Goal: Task Accomplishment & Management: Complete application form

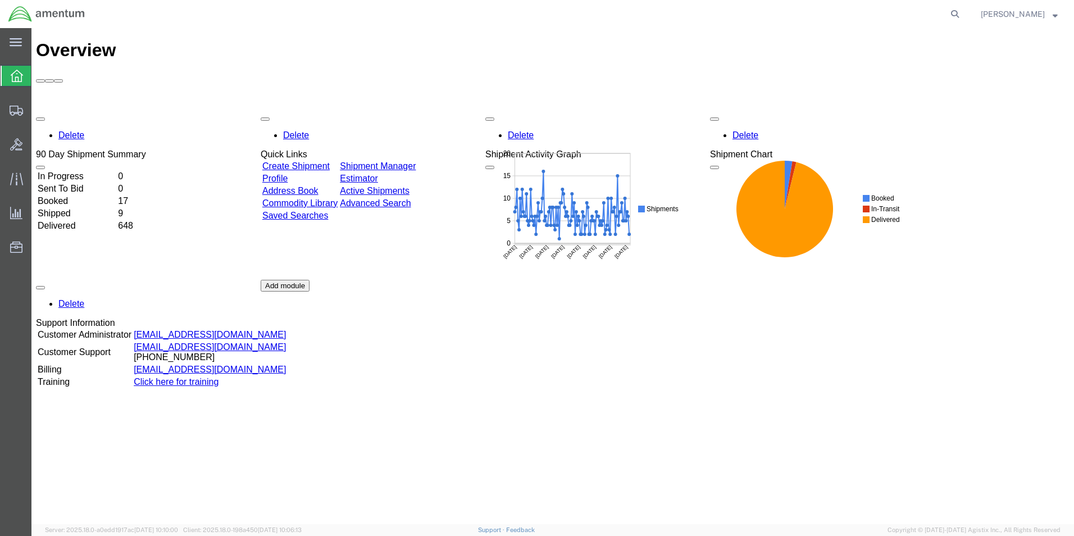
click at [301, 161] on link "Create Shipment" at bounding box center [295, 166] width 67 height 10
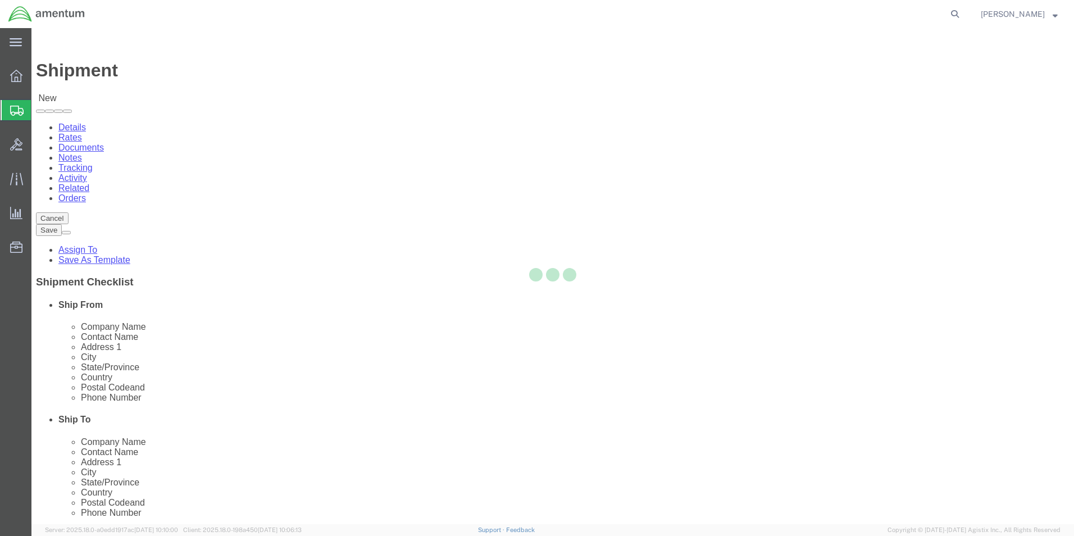
select select
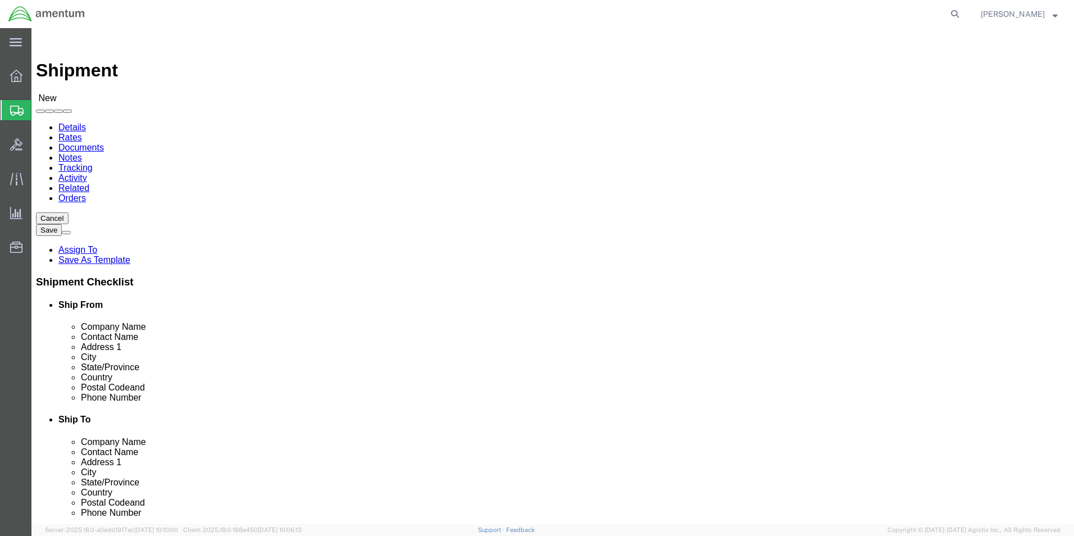
click input "text"
type input "WSA"
select select "49914"
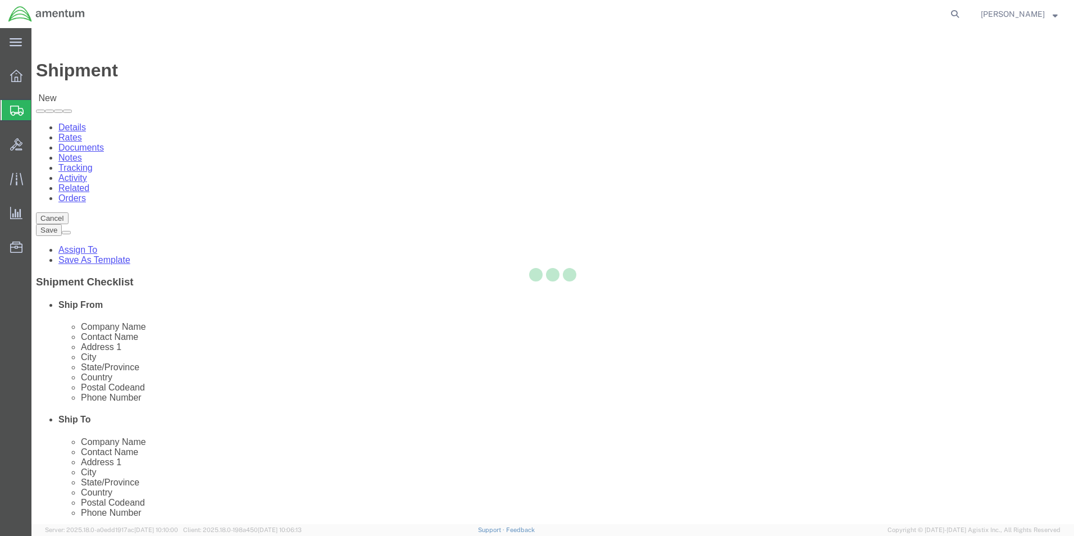
type input "Amentum Services, Inc"
type input "[PERSON_NAME]"
type input "[STREET_ADDRESS]"
type input "San [PERSON_NAME]"
type input "76904"
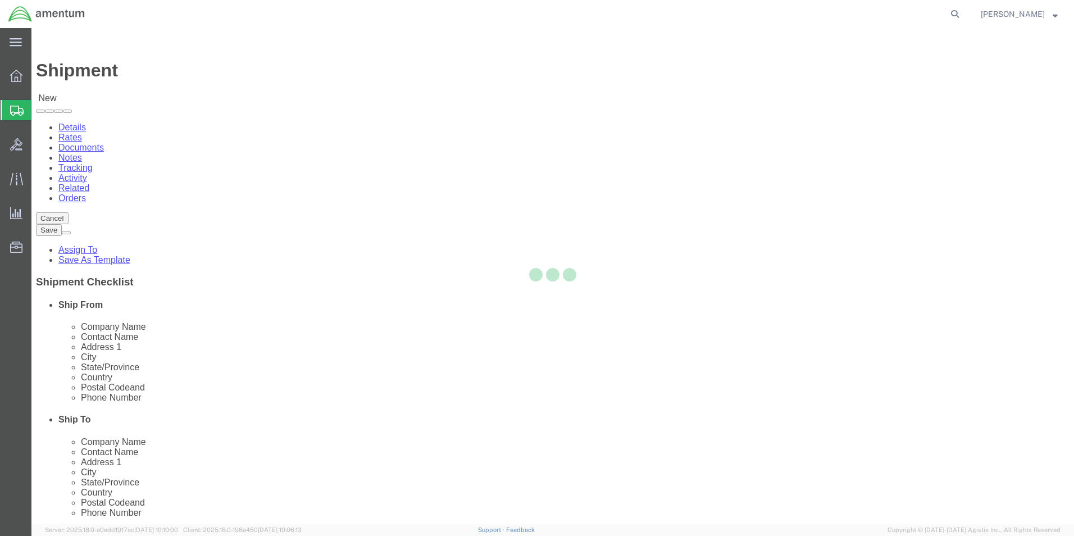
type input "[PHONE_NUMBER]"
type input "[PERSON_NAME][EMAIL_ADDRESS][PERSON_NAME][DOMAIN_NAME]"
checkbox input "true"
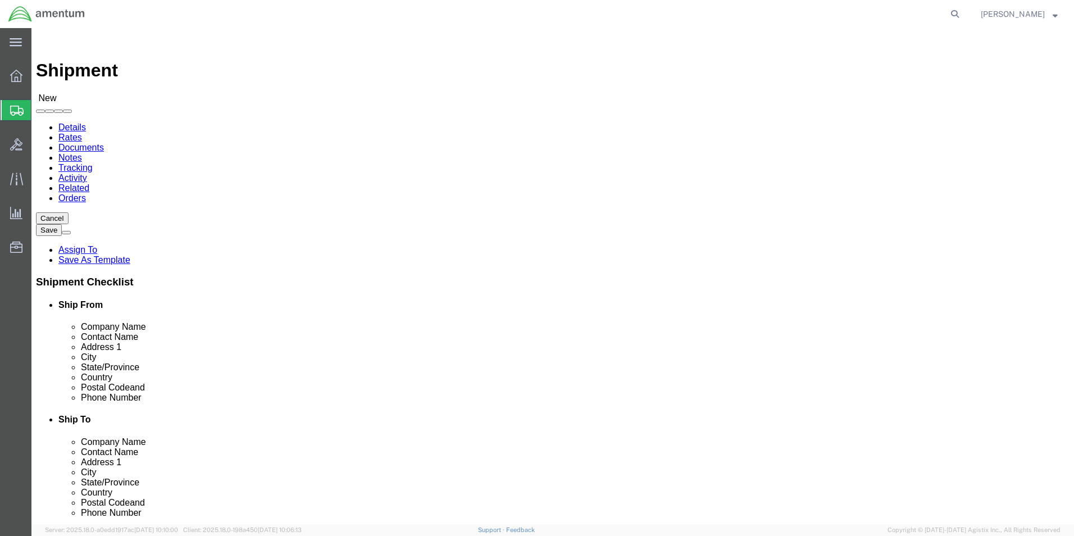
select select "[GEOGRAPHIC_DATA]"
click input "text"
type input "MCA"
select select "49941"
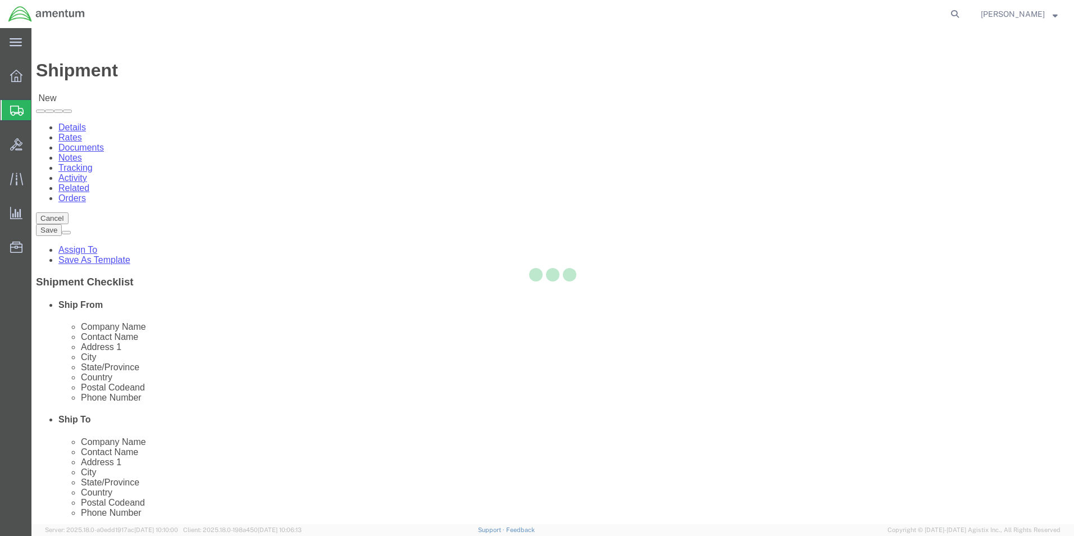
type input "Amentum Services, Inc"
type input "[PERSON_NAME]"
type input "[STREET_ADDRESS]"
type input "32C"
type input "McAllen"
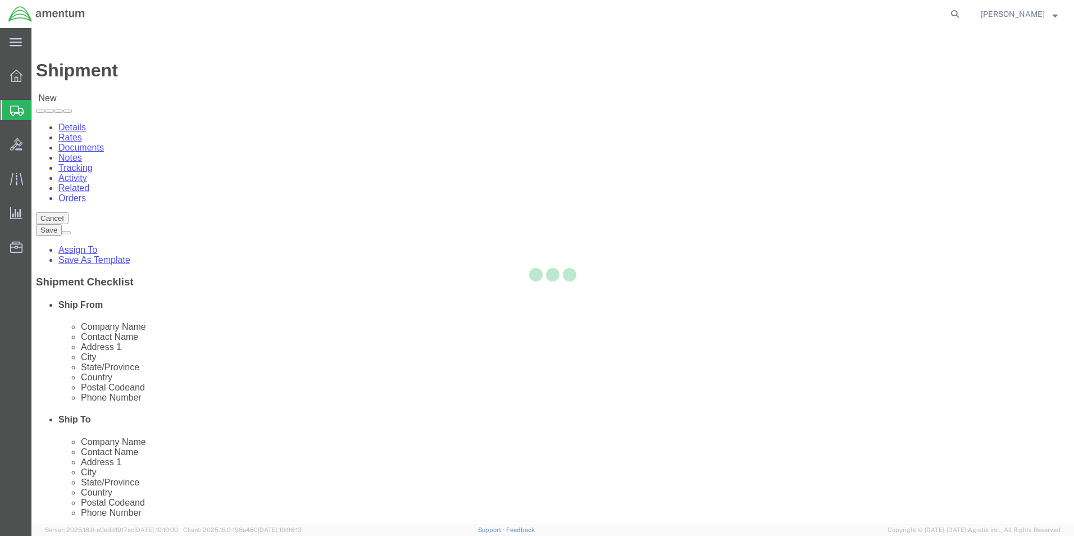
type input "78503"
type input "[PHONE_NUMBER]"
type input "[PERSON_NAME][EMAIL_ADDRESS][PERSON_NAME][DOMAIN_NAME]"
checkbox input "true"
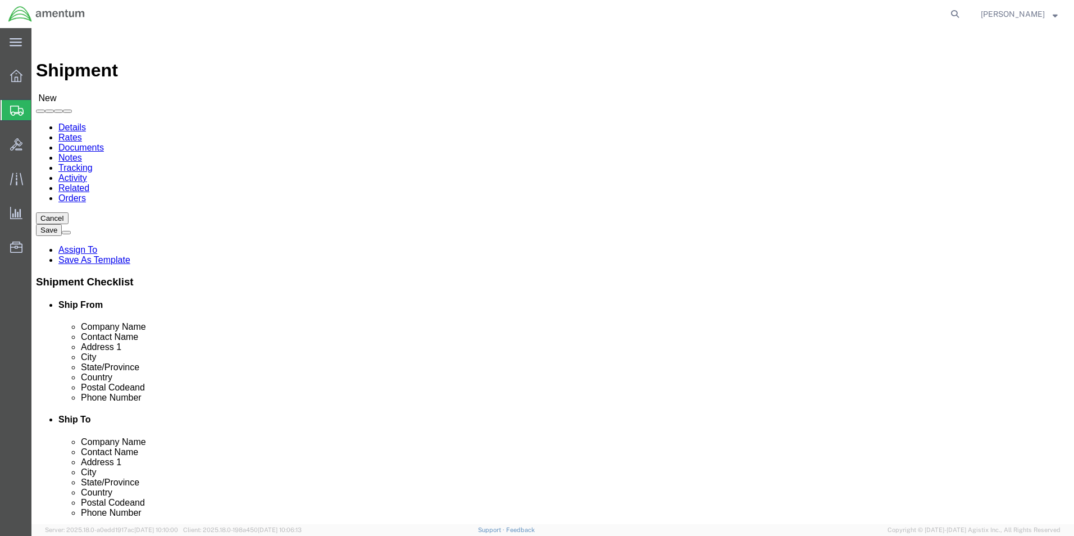
select select "[GEOGRAPHIC_DATA]"
drag, startPoint x: 635, startPoint y: 234, endPoint x: 522, endPoint y: 242, distance: 113.2
click div "Location CBP_McAllen, [GEOGRAPHIC_DATA] My Profile Location [PHONE_NUMBER] [PHO…"
type input "QC SUPERVISOR"
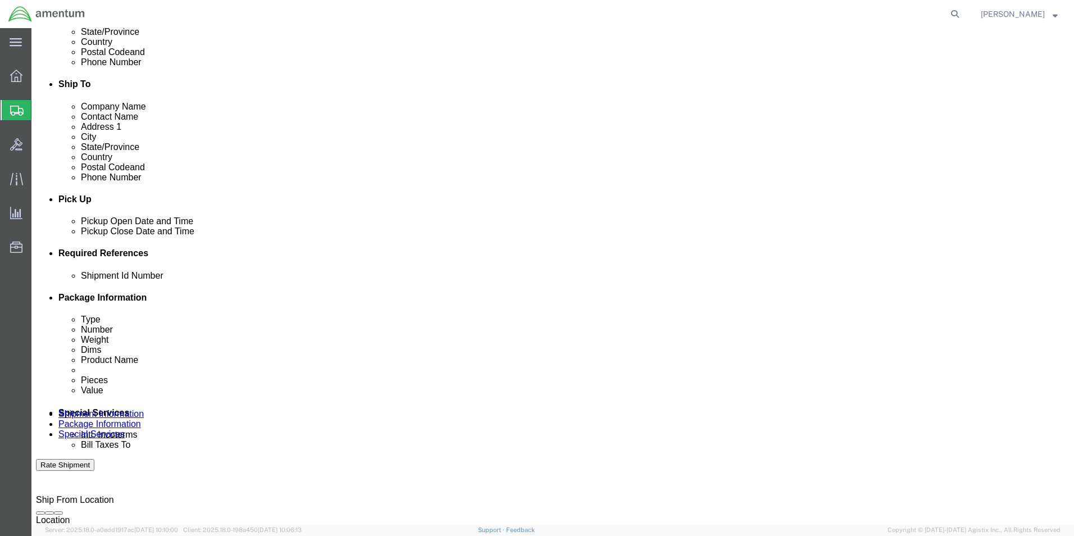
scroll to position [337, 0]
click button "Add reference"
drag, startPoint x: 393, startPoint y: 352, endPoint x: 391, endPoint y: 345, distance: 7.4
click select "Select Account Type Activity ID Airline Appointment Number ASN Batch Request # …"
select select "CUSTREF"
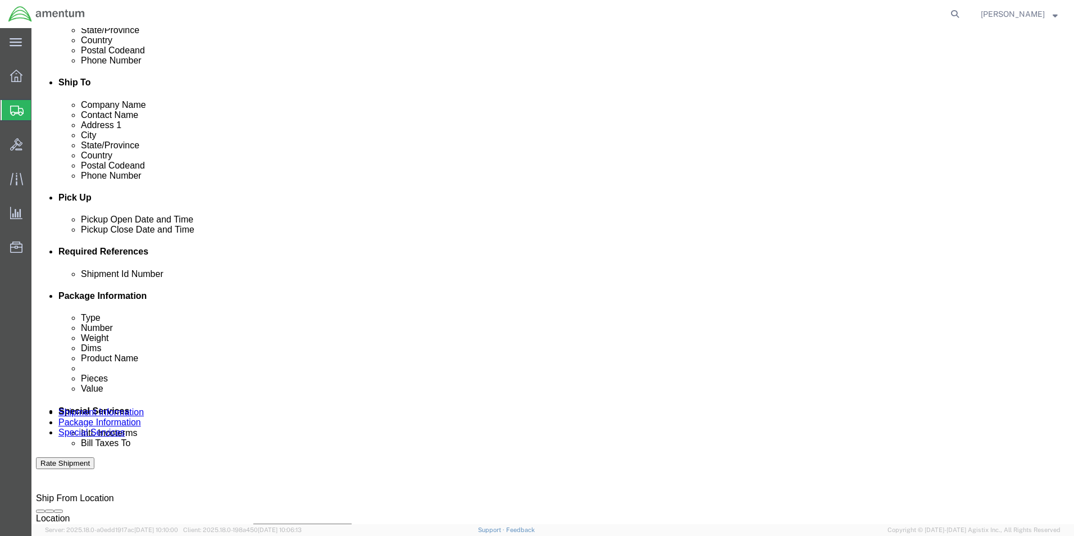
click select "Select Account Type Activity ID Airline Appointment Number ASN Batch Request # …"
click input "text"
type input "3"
type input "DOCUMENTS"
click button "Add reference"
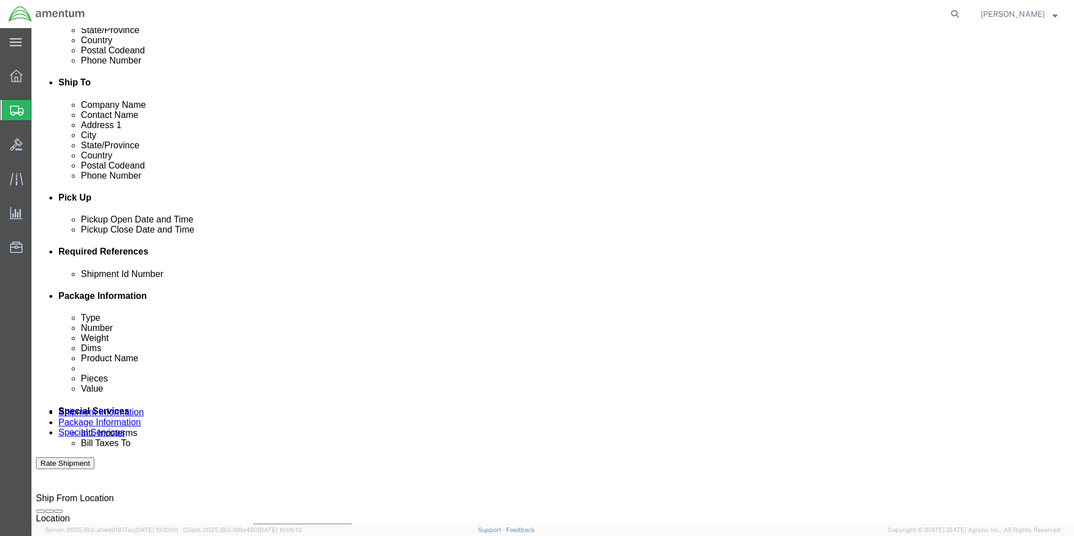
click select "Select Account Type Activity ID Airline Appointment Number ASN Batch Request # …"
select select "DEPT"
click select "Select Account Type Activity ID Airline Appointment Number ASN Batch Request # …"
click input "text"
type input "CBP"
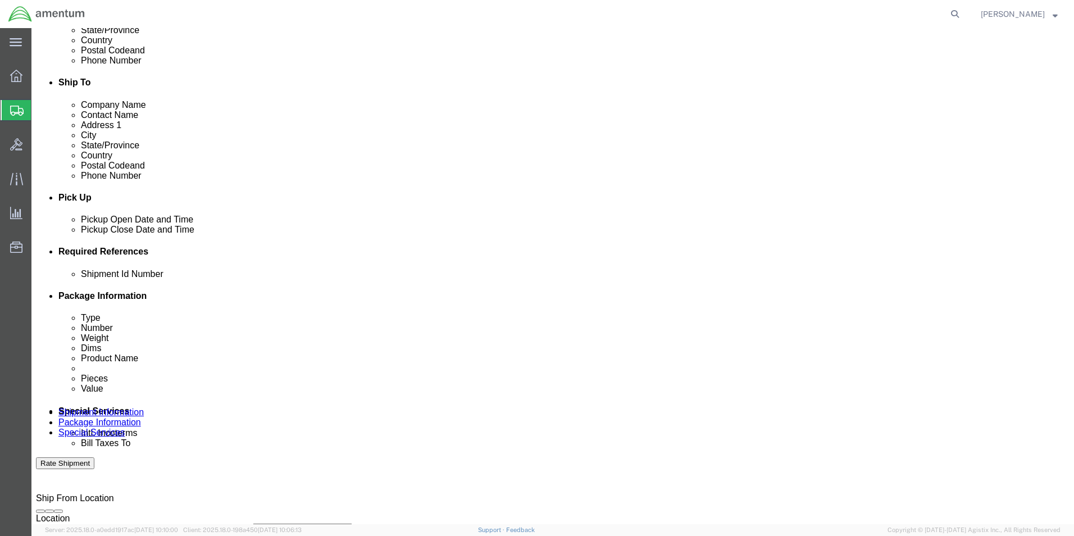
click button "Add reference"
click select "Select Account Type Activity ID Airline Appointment Number ASN Batch Request # …"
select select "PROJNUM"
click select "Select Account Type Activity ID Airline Appointment Number ASN Batch Request # …"
click input "text"
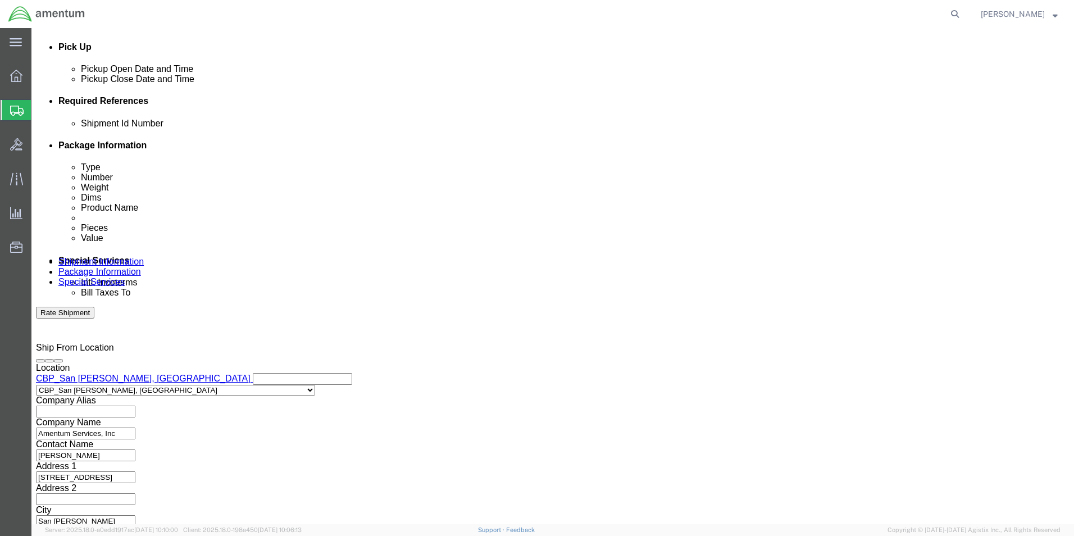
scroll to position [490, 0]
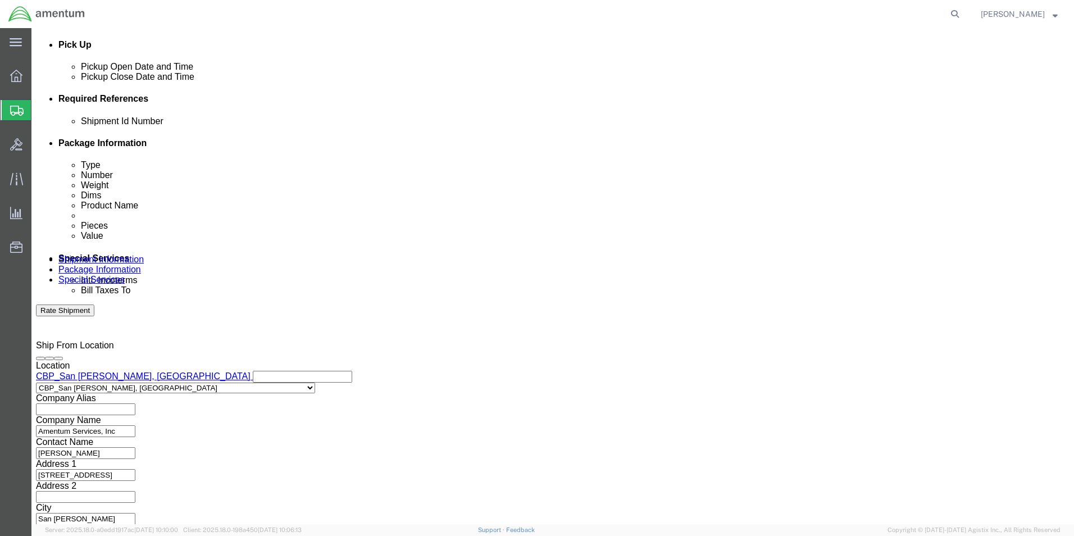
type input "6118.03.03.2219.000.WSA.0000"
click button "Continue"
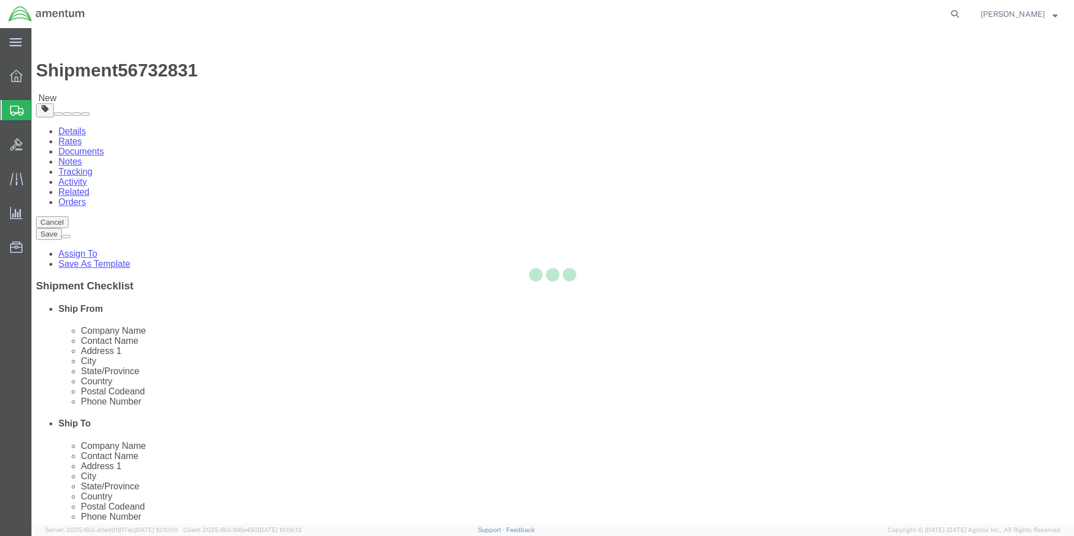
select select "CBOX"
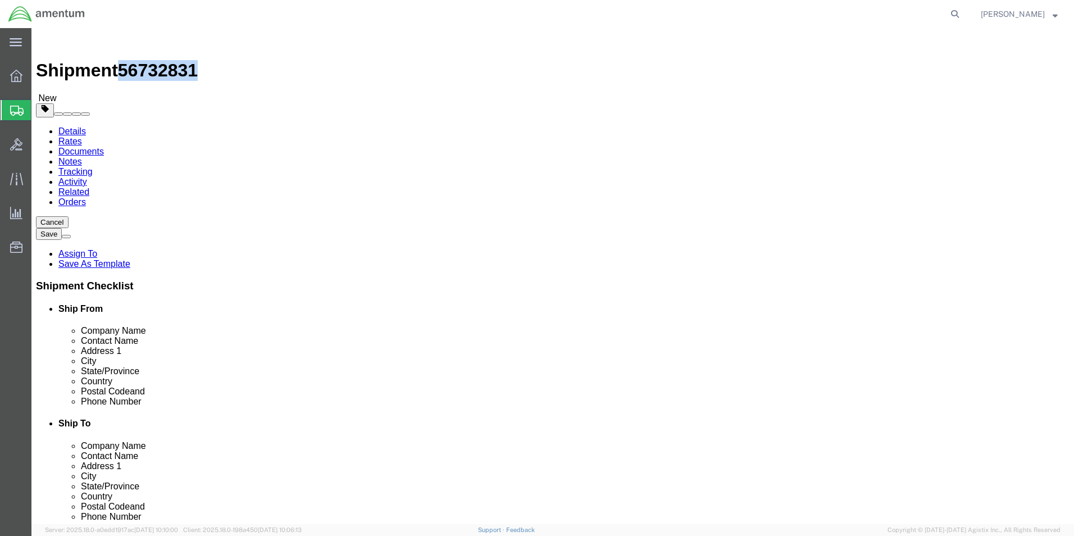
drag, startPoint x: 94, startPoint y: 12, endPoint x: 154, endPoint y: 22, distance: 60.3
click div "Shipment 56732831 New"
copy span "56732831"
click link "Shipment Information"
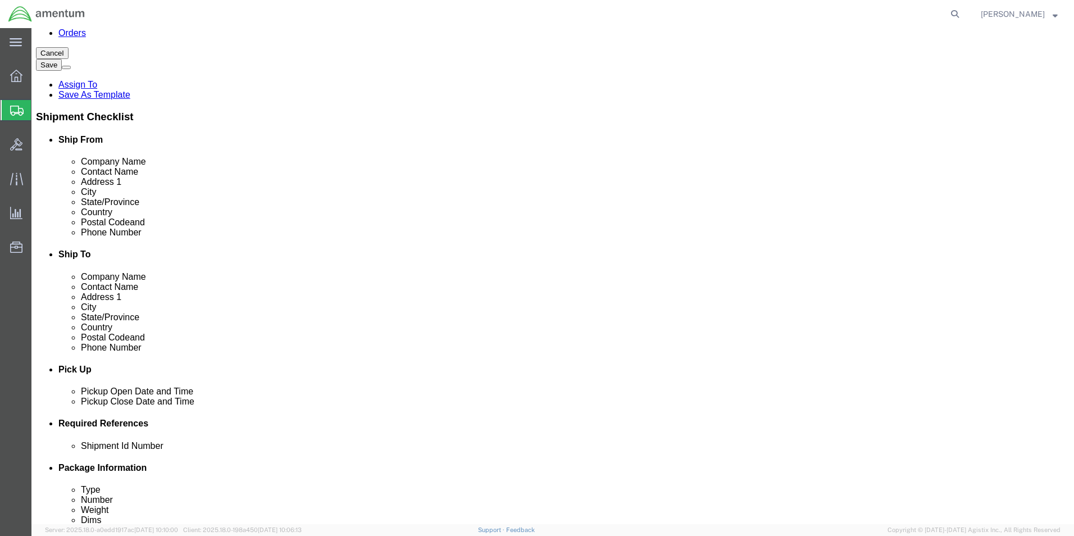
scroll to position [281, 0]
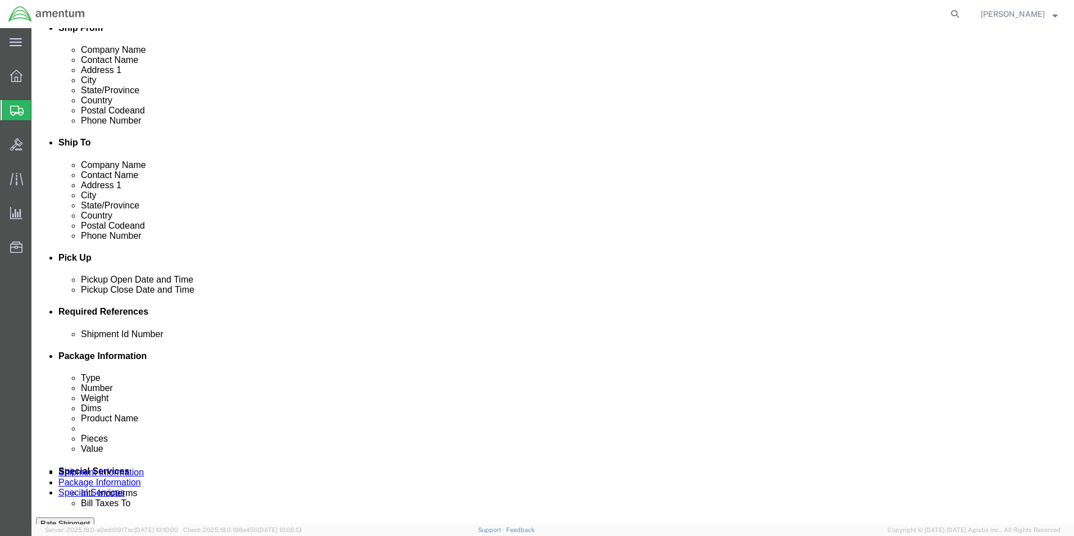
click input "text"
paste input "56732831"
type input "56732831"
click icon
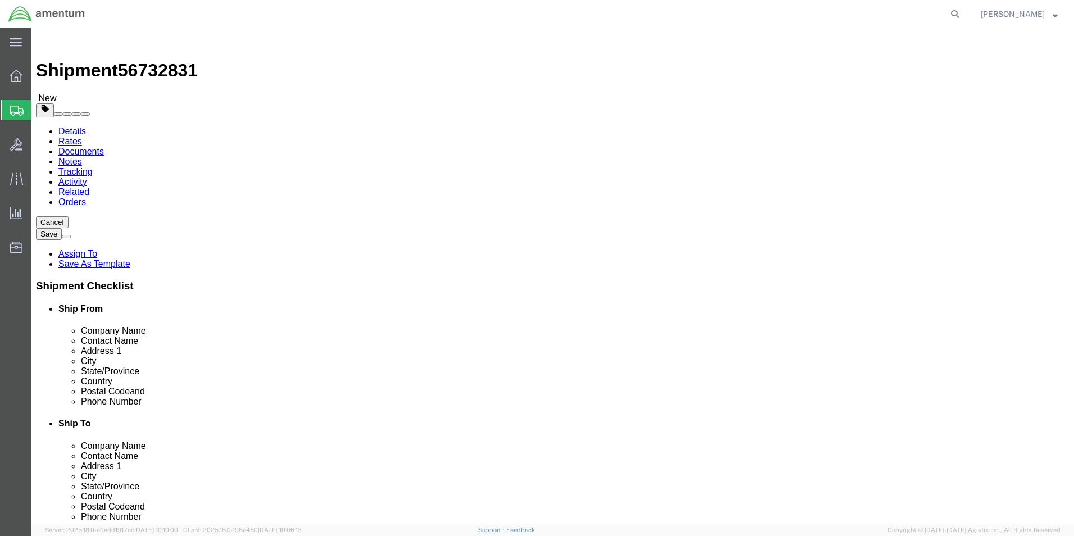
drag, startPoint x: 385, startPoint y: 197, endPoint x: 380, endPoint y: 199, distance: 6.0
click select "Select BCK Boxes Bale(s) Basket(s) Bolt(s) Bottle(s) Buckets Bulk Bundle(s) Can…"
select select "MBX"
click select "Select BCK Boxes Bale(s) Basket(s) Bolt(s) Bottle(s) Buckets Bulk Bundle(s) Can…"
type input "13.00"
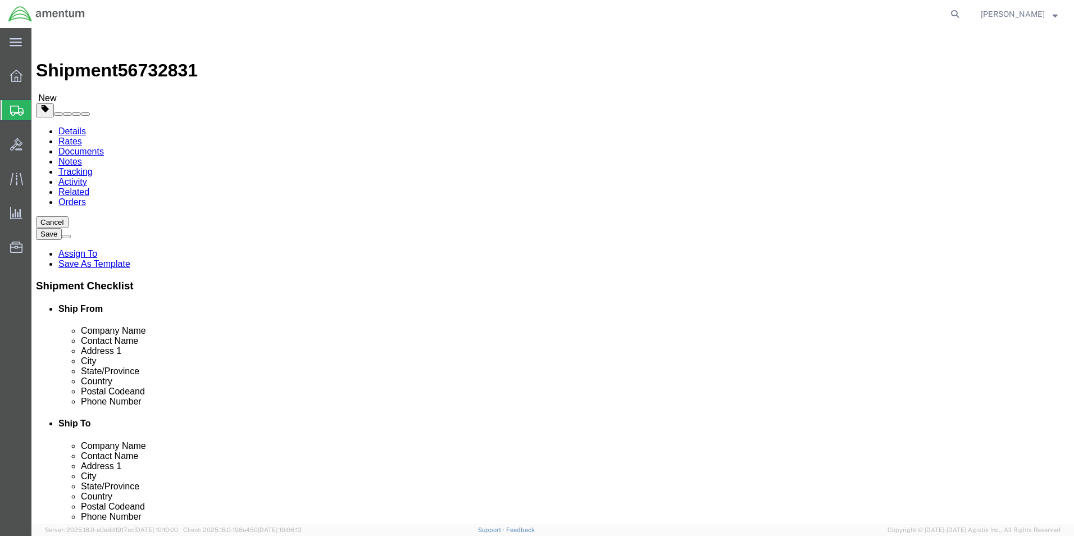
type input "11.50"
type input "2.50"
click input "0.00"
type input "0"
type input "3.3"
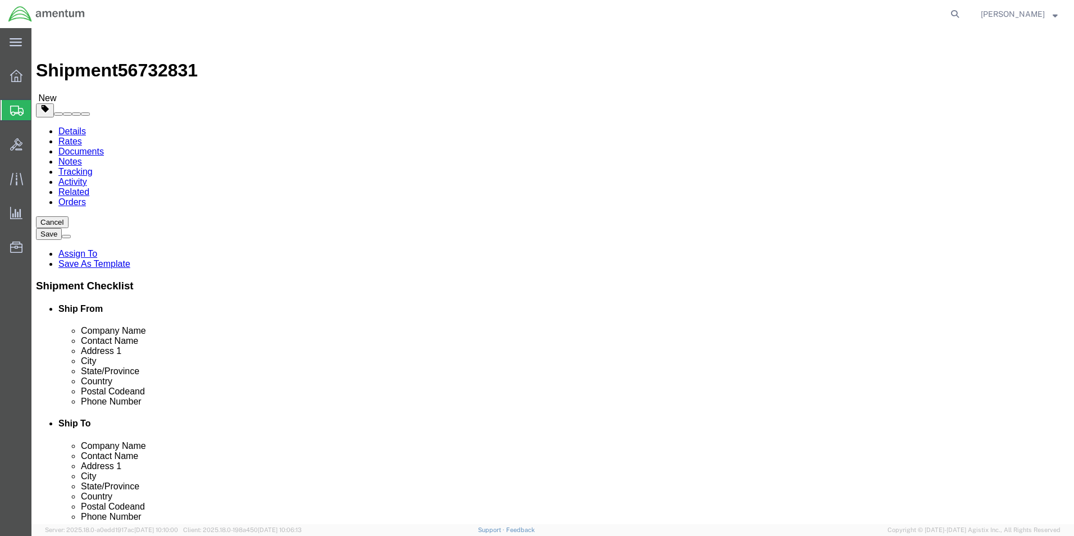
click link "Add Content"
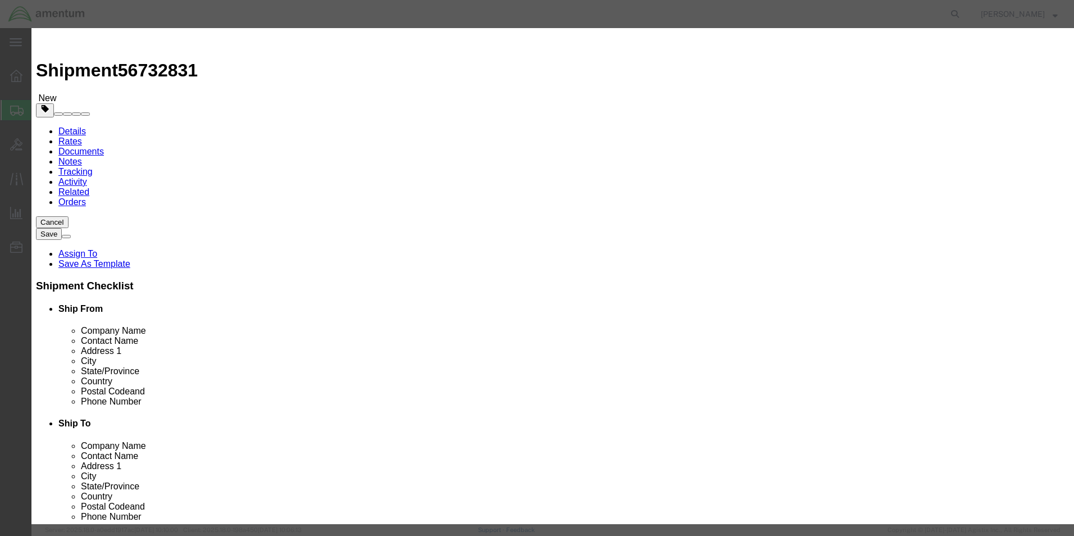
click input "text"
type input "DOCUMENTS"
click strong "DOCUMENTS"
select select
type input "1"
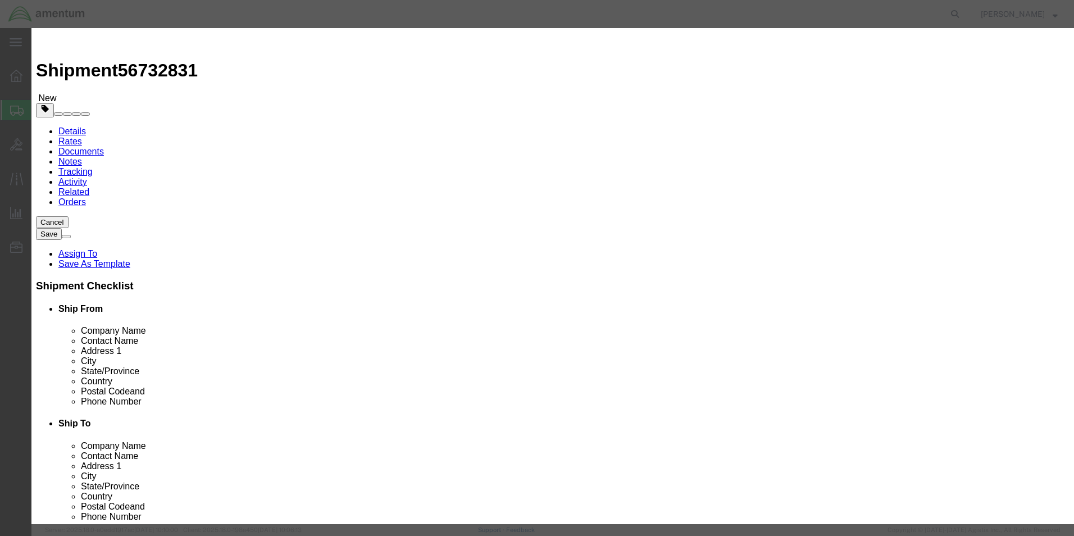
select select
type input "AIRCRAFT DOCUMENTS"
type textarea "AIRCRAFT DOCUMENTS"
type input "AIRCRAFT DOCUMENTS"
click input "text"
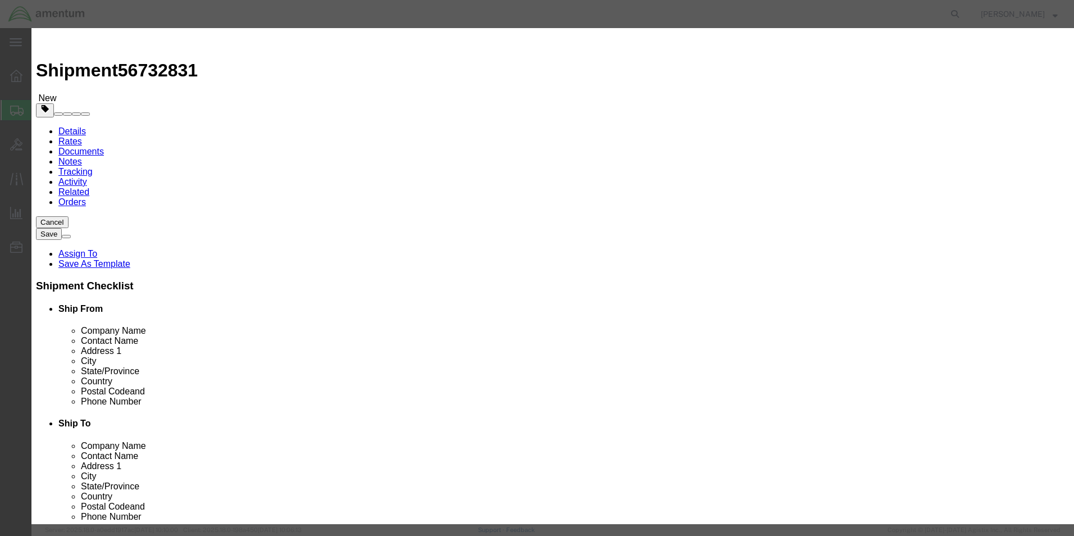
type input "5"
type input "5.00"
click button "Save & Close"
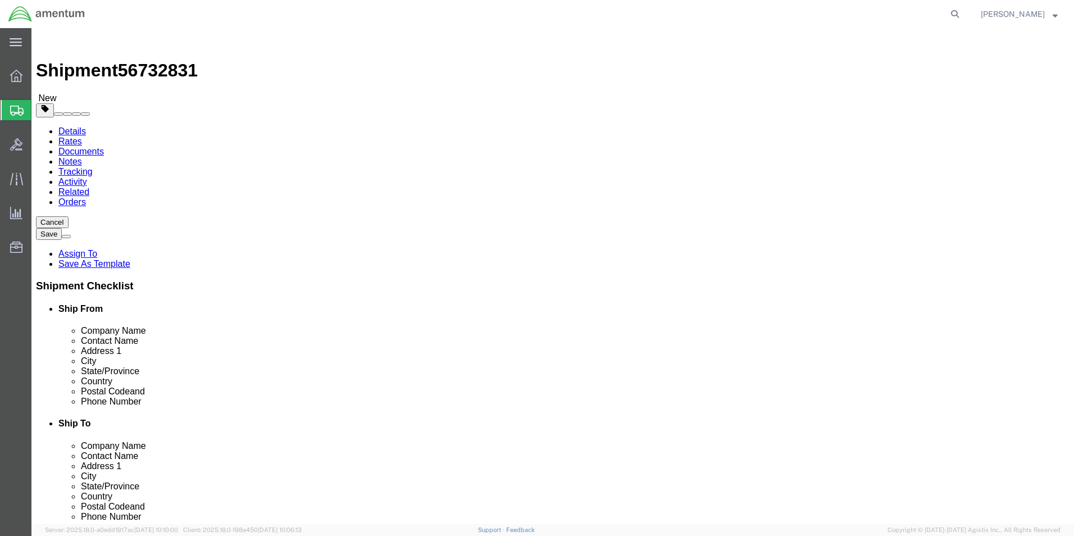
click button "Rate Shipment"
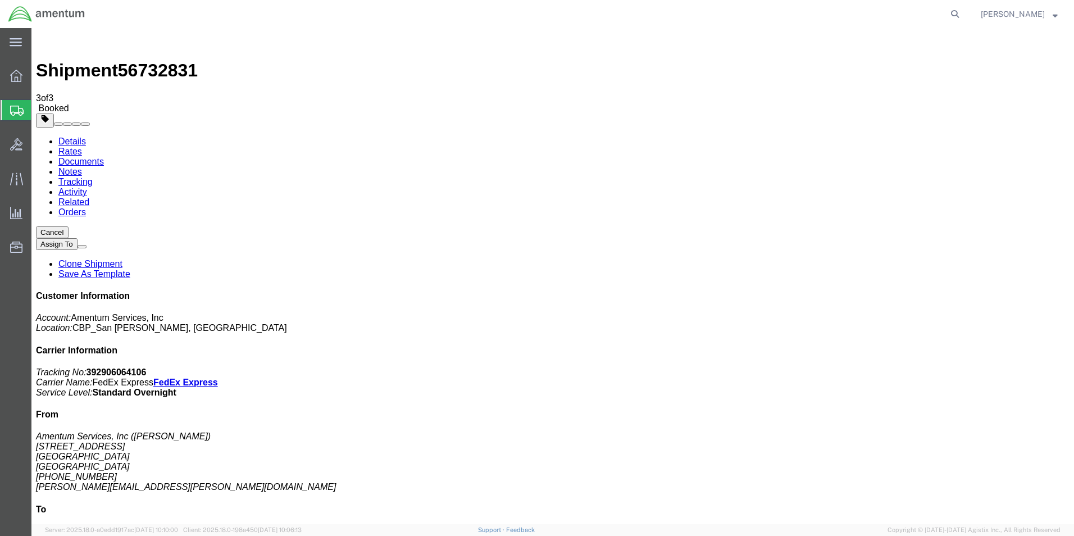
drag, startPoint x: 549, startPoint y: 32, endPoint x: 471, endPoint y: 201, distance: 185.7
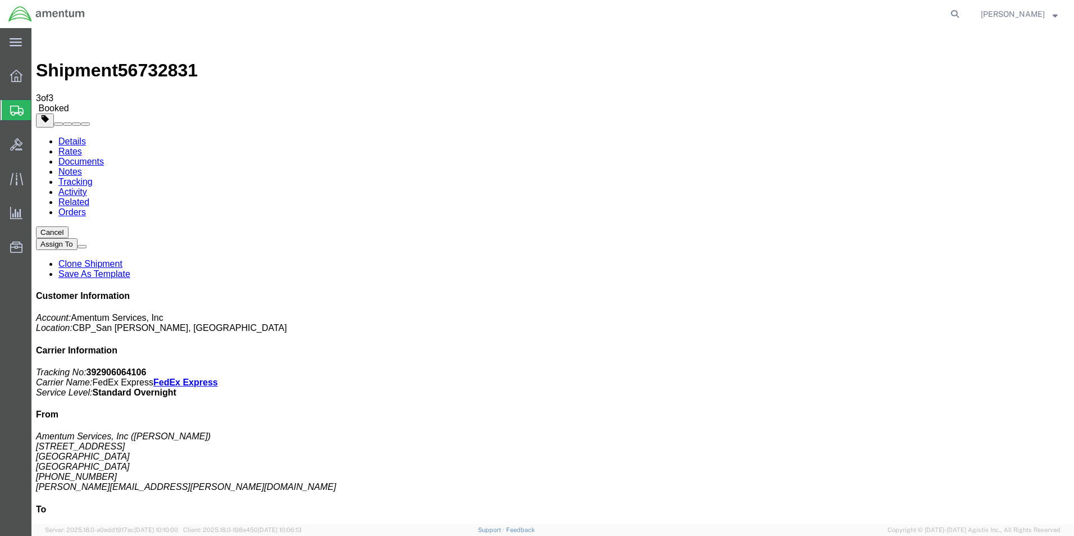
click at [0, 0] on span "Create Shipment" at bounding box center [0, 0] width 0 height 0
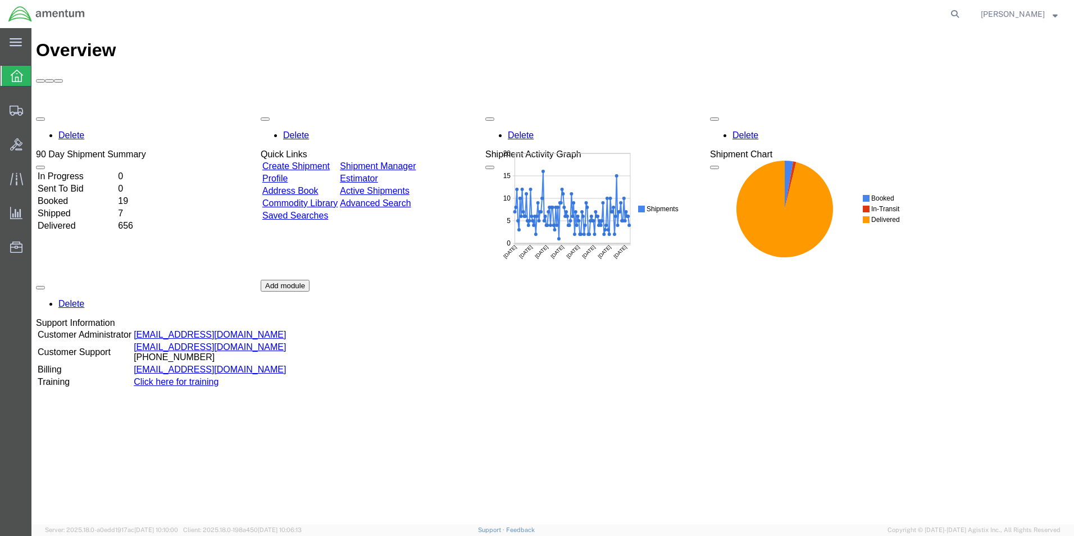
click at [295, 161] on link "Create Shipment" at bounding box center [295, 166] width 67 height 10
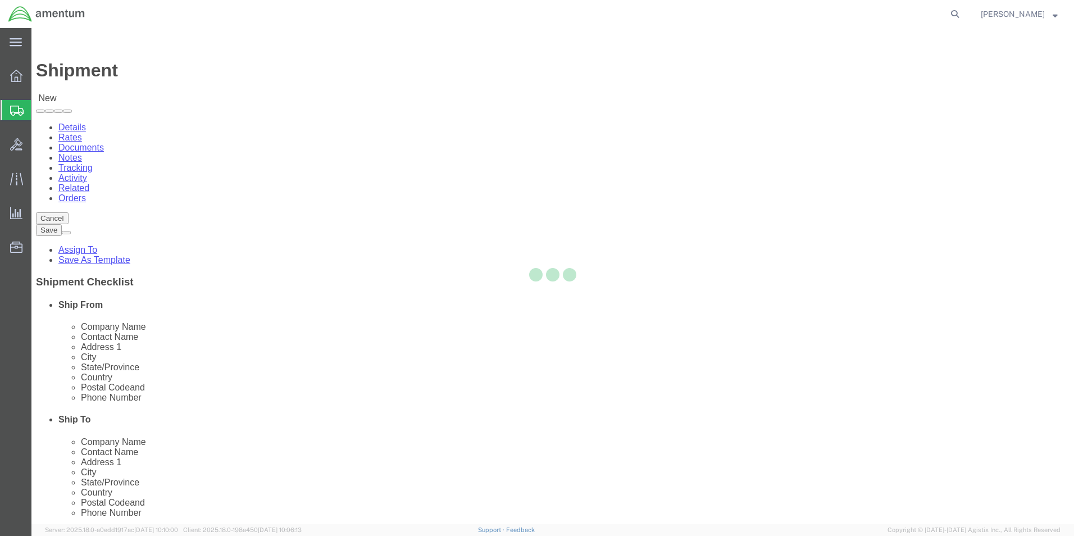
select select
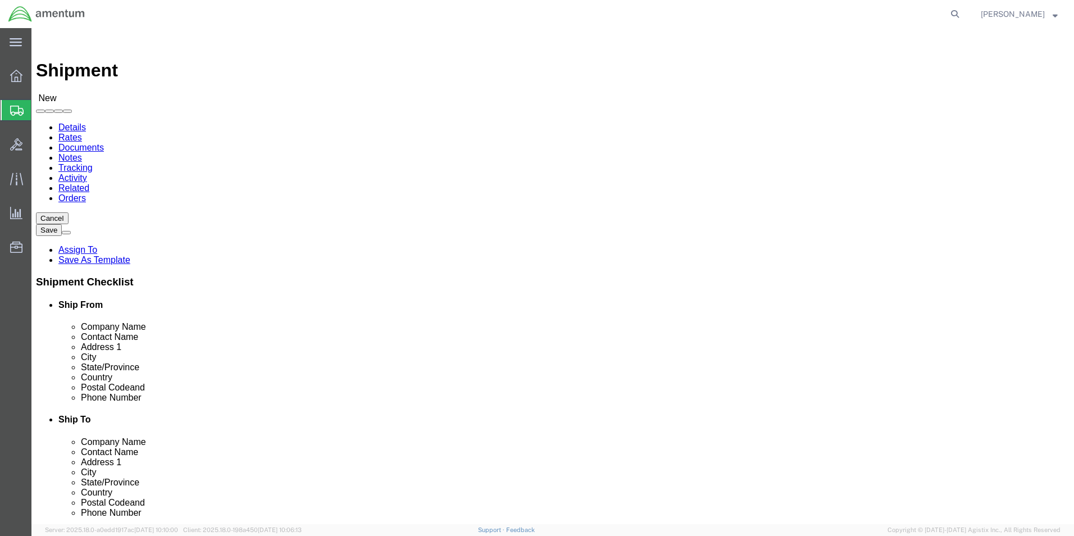
drag, startPoint x: 380, startPoint y: 167, endPoint x: 366, endPoint y: 169, distance: 14.1
click input "text"
type input "WSA"
select select "49914"
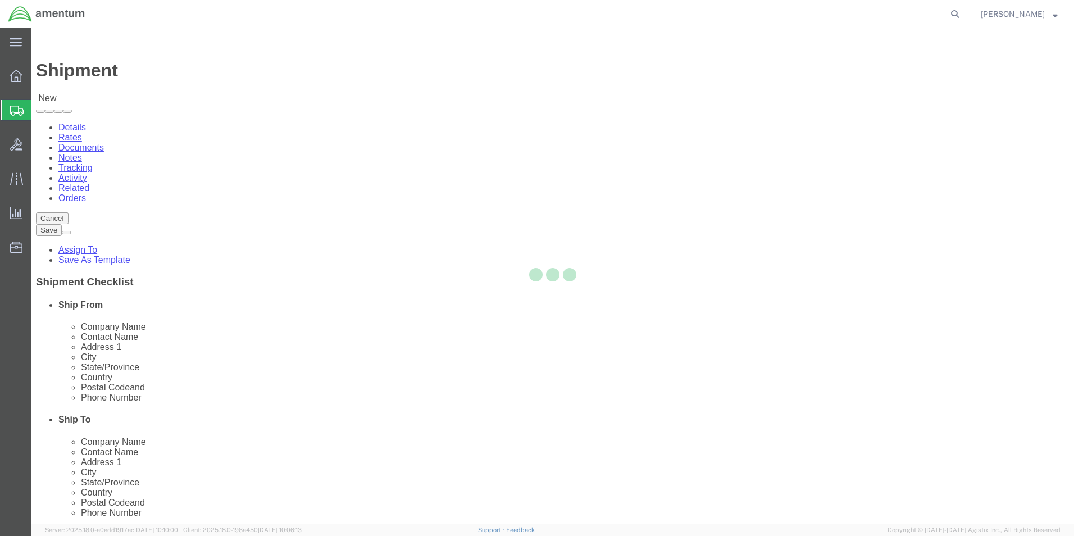
type input "Amentum Services, Inc"
type input "[PERSON_NAME]"
type input "76904"
type input "[PHONE_NUMBER]"
type input "[PERSON_NAME][EMAIL_ADDRESS][PERSON_NAME][DOMAIN_NAME]"
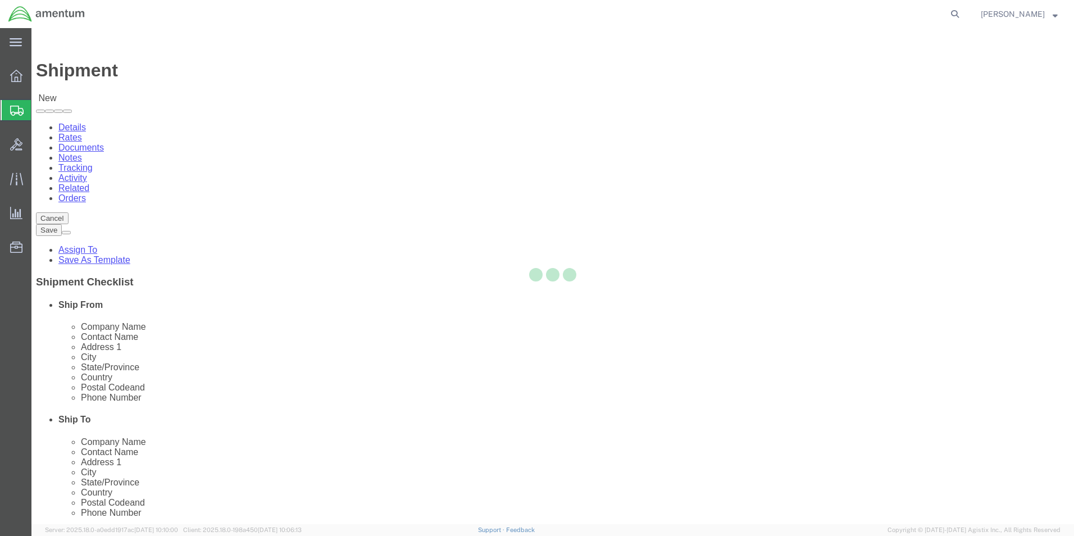
checkbox input "true"
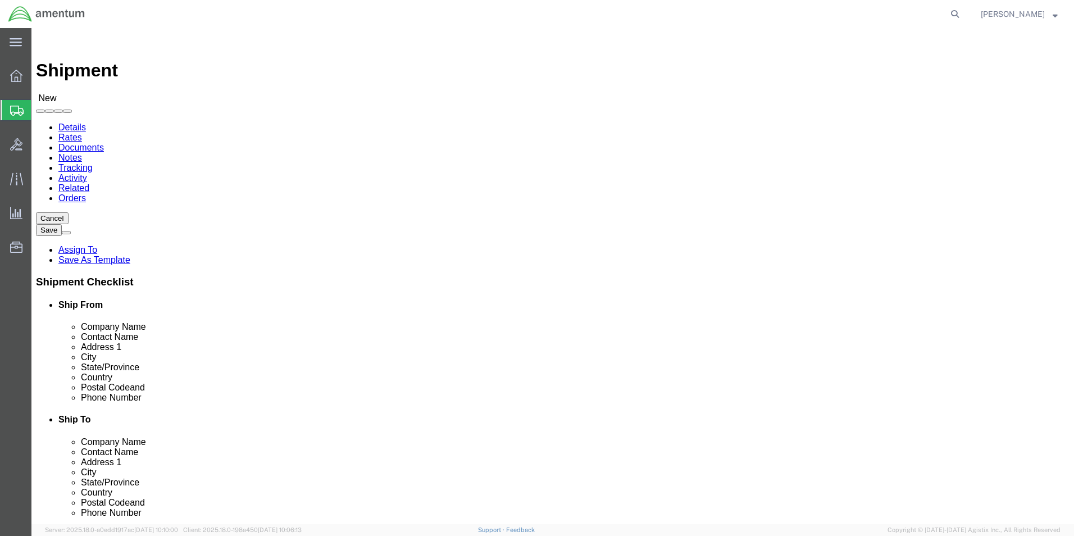
select select "[GEOGRAPHIC_DATA]"
type input "EFO"
select select "49831"
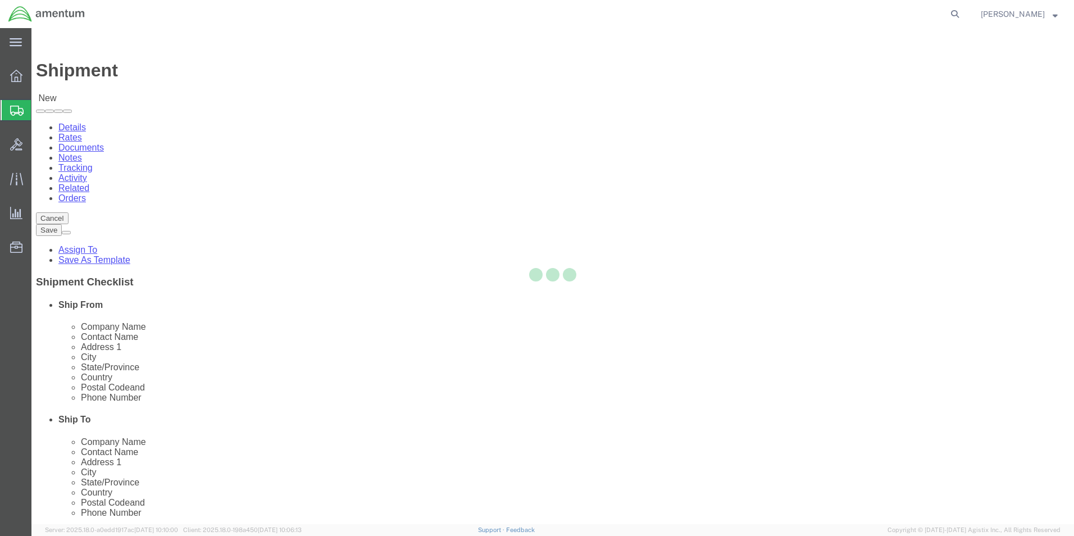
type input "Amentum Services, Inc"
type input "Rosella Petrosky"
type input "9C Butterfield Trail Blvd"
type input "El Paso"
type input "79906"
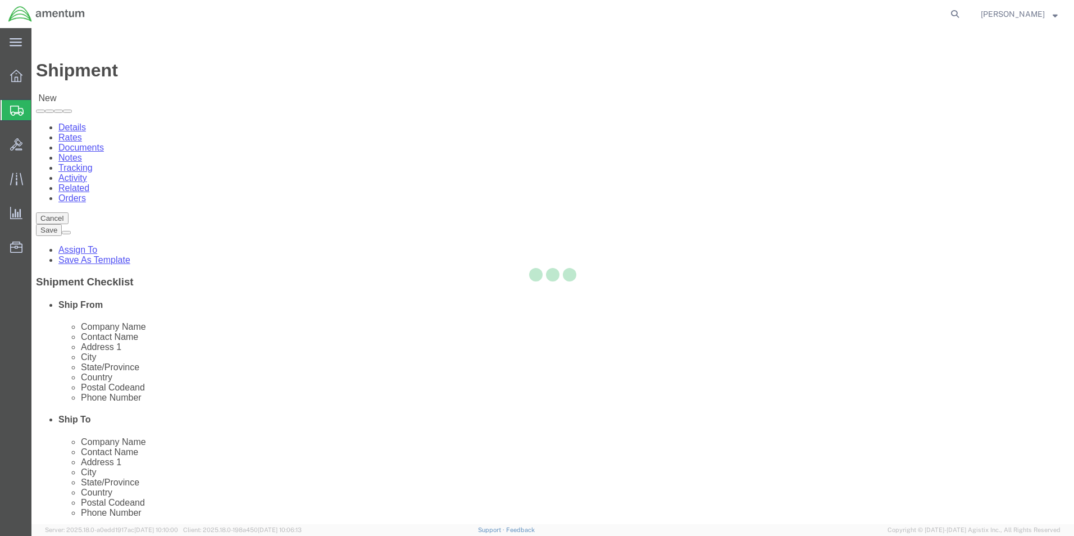
type input "915-782-2209"
type input "rosella.a.petrosky@cbp.dhs.gov"
checkbox input "true"
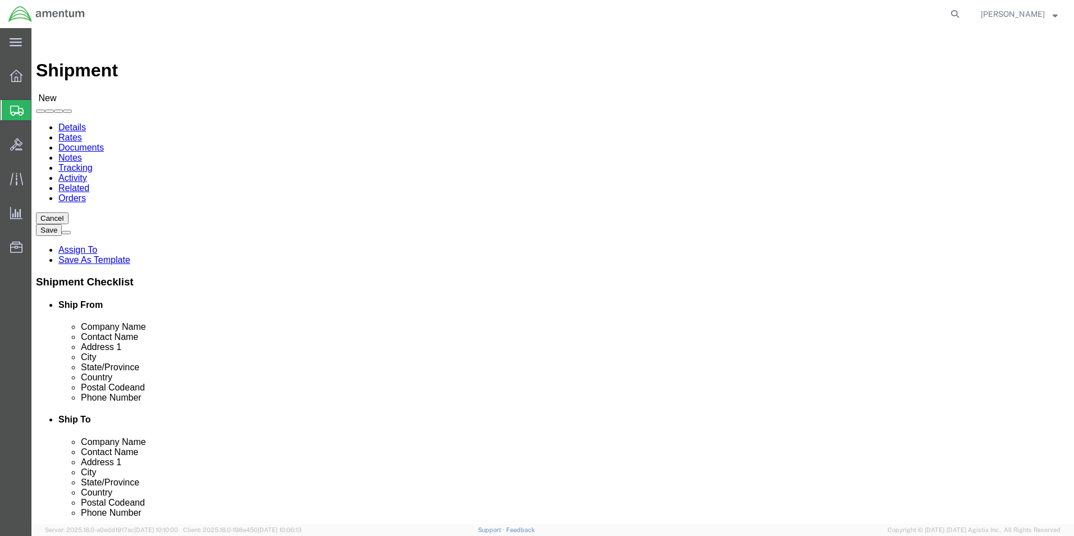
select select "[GEOGRAPHIC_DATA]"
click input "rosella.a.petrosky@cbp.dhs.gov"
drag, startPoint x: 717, startPoint y: 405, endPoint x: 484, endPoint y: 398, distance: 233.7
click div "Email rosella.a.petrosky@cbp.dhs.gov"
paste input "miguel.g.castrojr@associates."
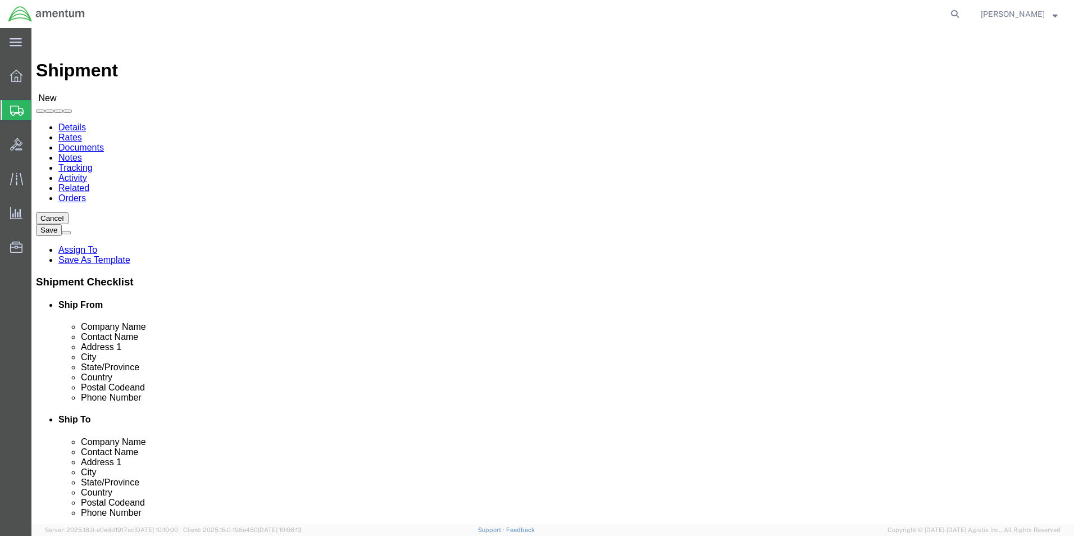
type input "miguel.g.castrojr@associates.cbp.dhs.gov"
click input "Rosella Petrosky"
drag, startPoint x: 625, startPoint y: 230, endPoint x: 549, endPoint y: 239, distance: 76.8
click div "Contact Name Rosella Petrosky"
paste input "Miguel G. Castro Jr"
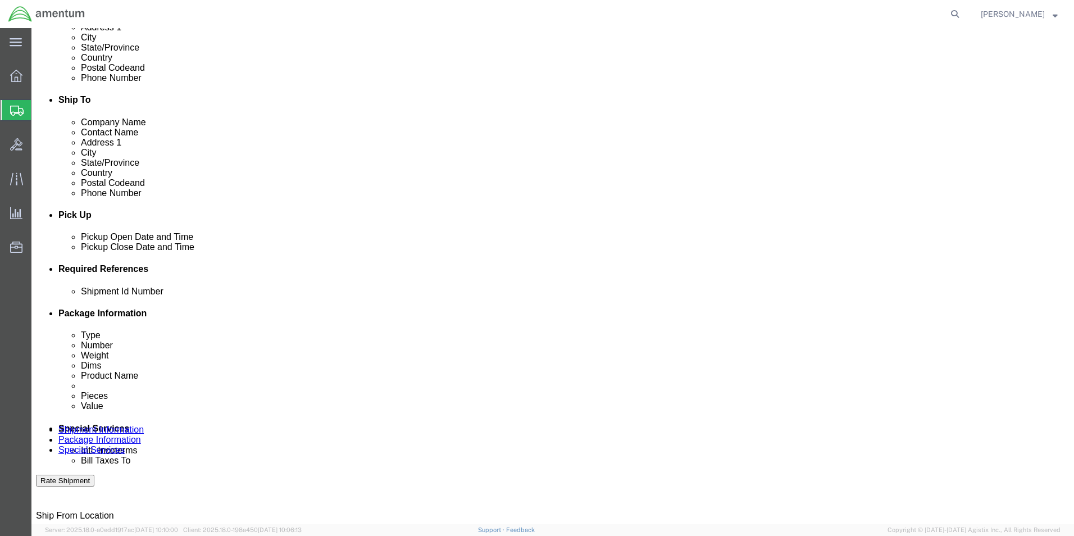
scroll to position [356, 0]
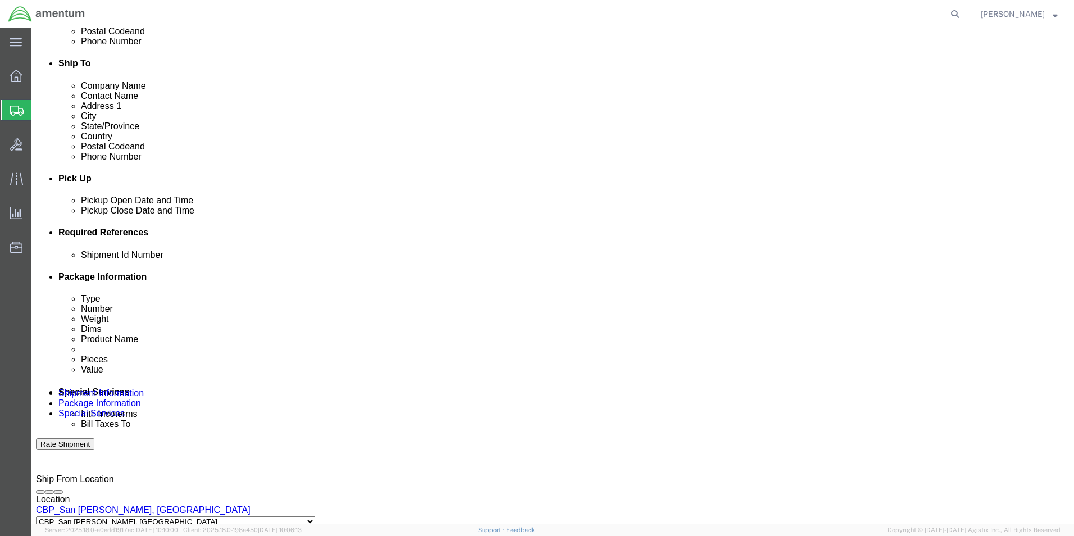
type input "Miguel G. Castro Jr"
click button "Add reference"
click select "Select Account Type Activity ID Airline Appointment Number ASN Batch Request # …"
select select "CUSTREF"
click select "Select Account Type Activity ID Airline Appointment Number ASN Batch Request # …"
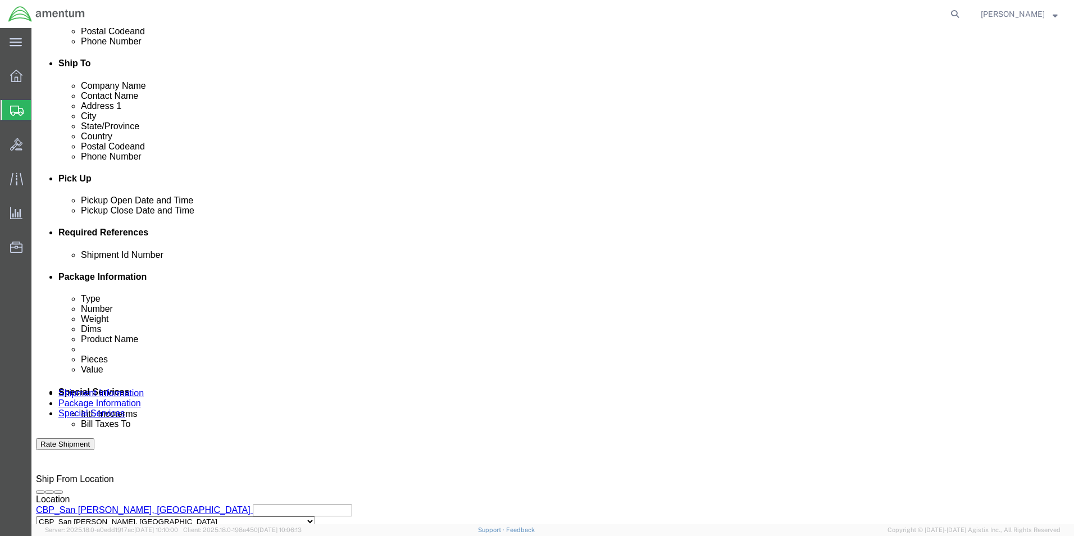
click input "text"
type input "USAGE 329132"
click button "Add reference"
click select "Select Account Type Activity ID Airline Appointment Number ASN Batch Request # …"
select select "DEPT"
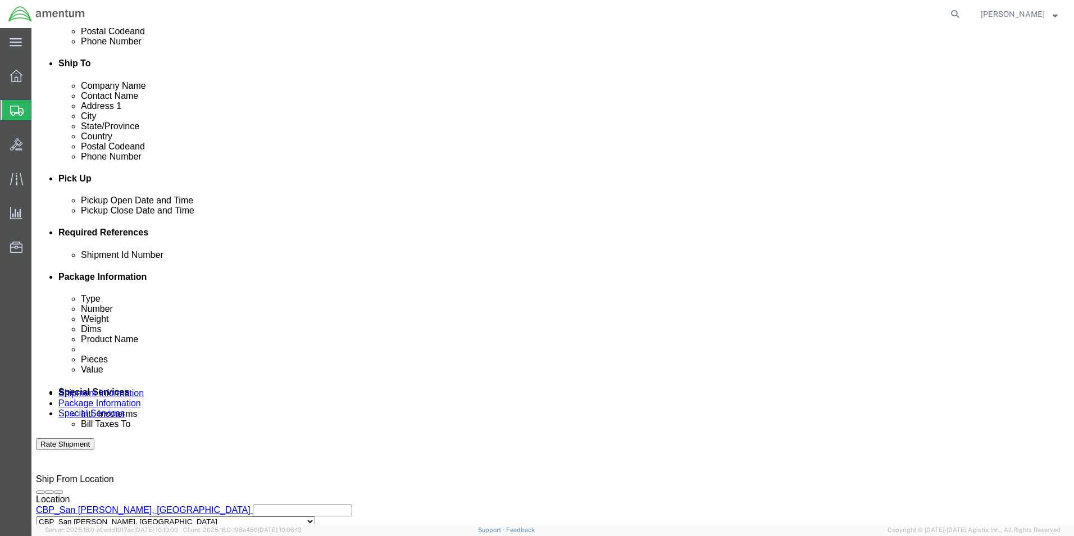
click select "Select Account Type Activity ID Airline Appointment Number ASN Batch Request # …"
click input "text"
type input "CBP"
click button "Add reference"
click select "Select Account Type Activity ID Airline Appointment Number ASN Batch Request # …"
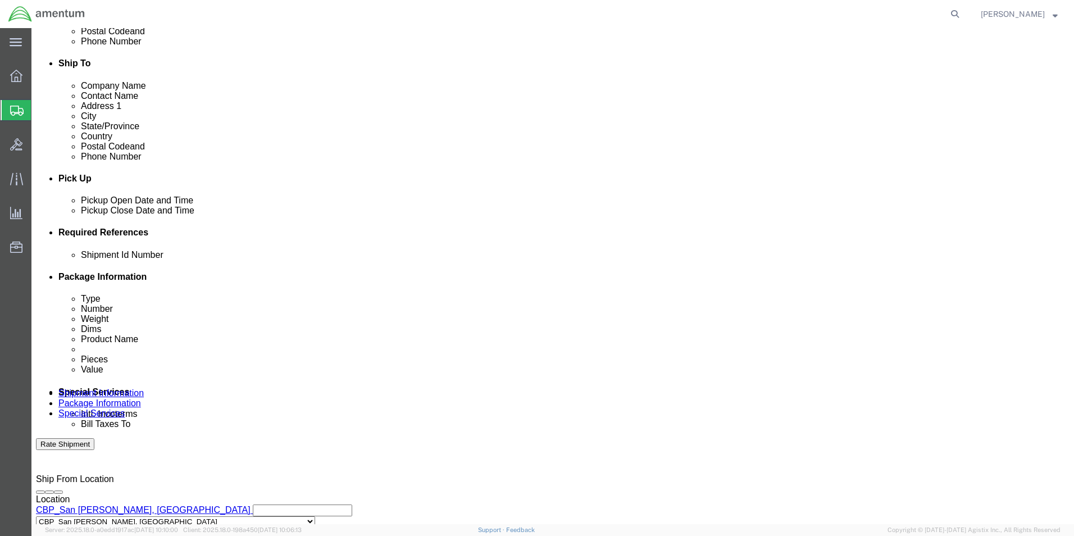
select select "PROJNUM"
click select "Select Account Type Activity ID Airline Appointment Number ASN Batch Request # …"
click input "text"
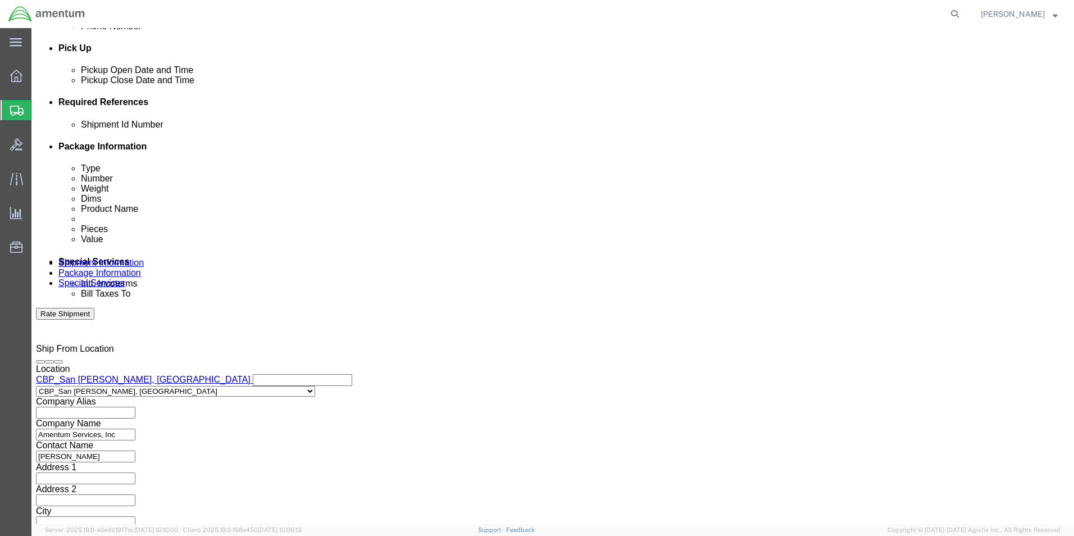
scroll to position [490, 0]
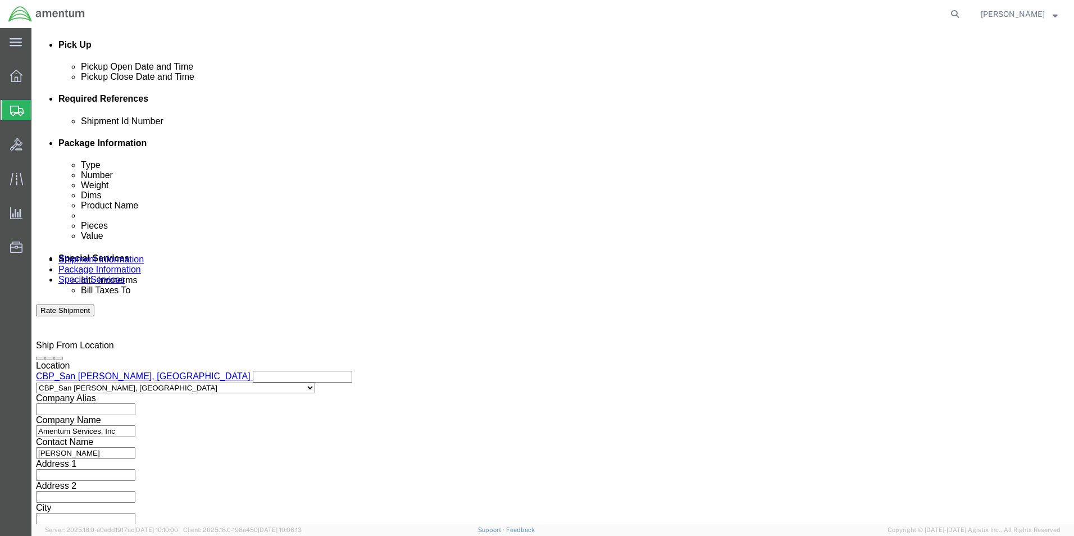
type input "6118.03.03.2219.000.WSA.0000"
click button "Continue"
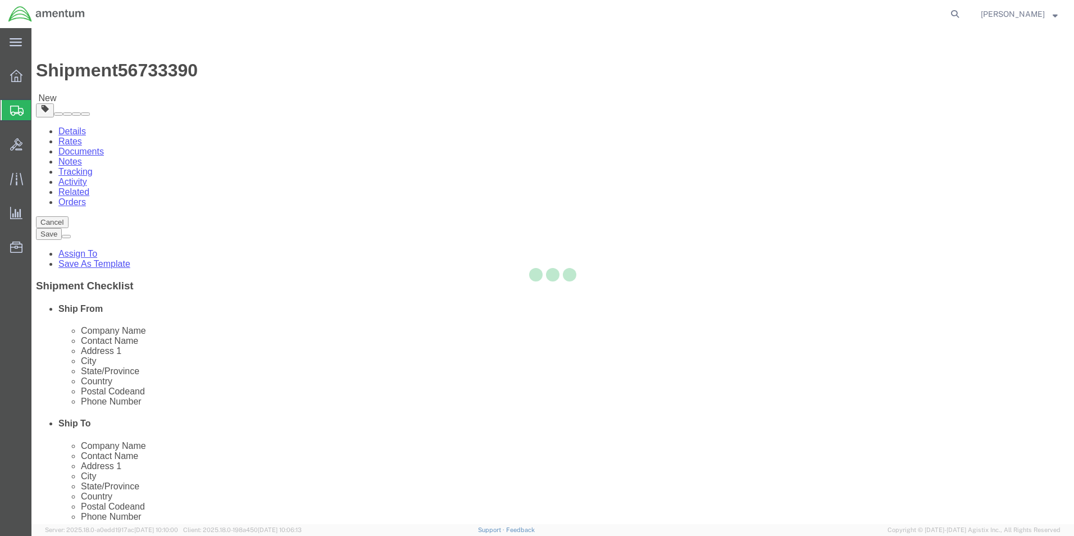
select select "CBOX"
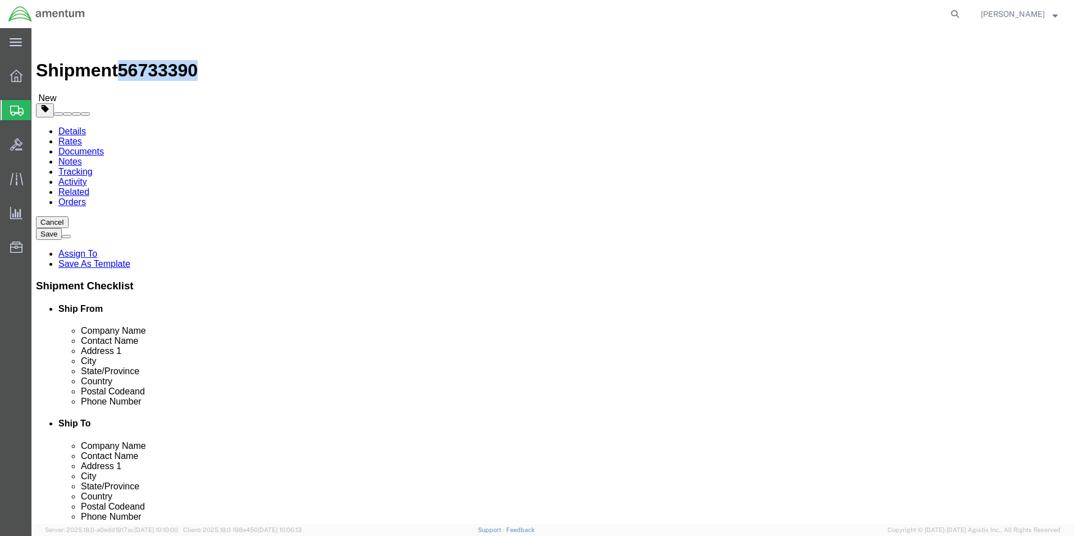
drag, startPoint x: 91, startPoint y: 10, endPoint x: 153, endPoint y: 10, distance: 61.8
click h1 "Shipment 56733390"
click icon
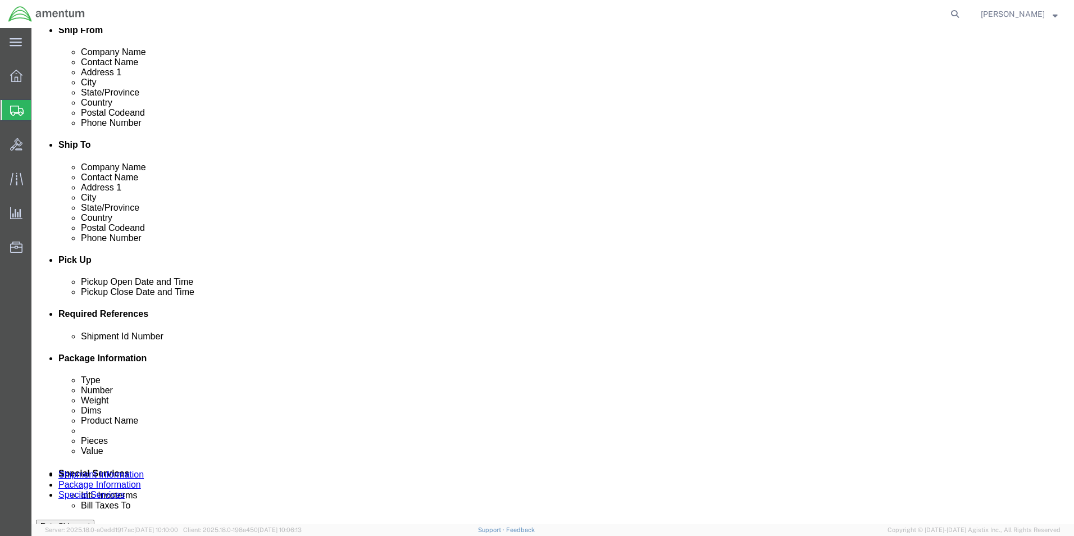
scroll to position [281, 0]
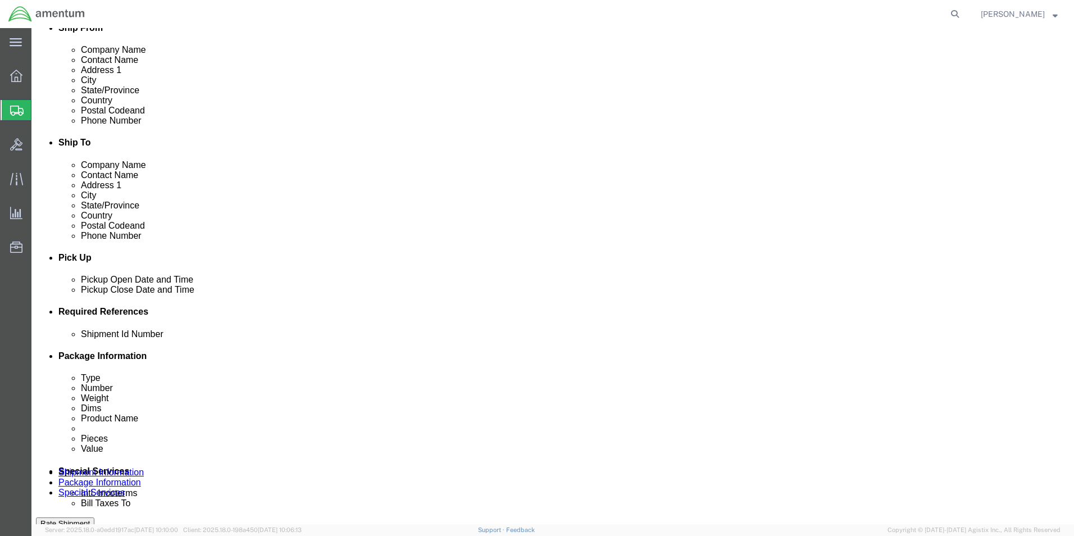
click input "text"
paste input "56733390"
type input "56733390"
click div "Ship From Location Location CBP_San Angelo, TX_WSA My Profile Location 1002-412…"
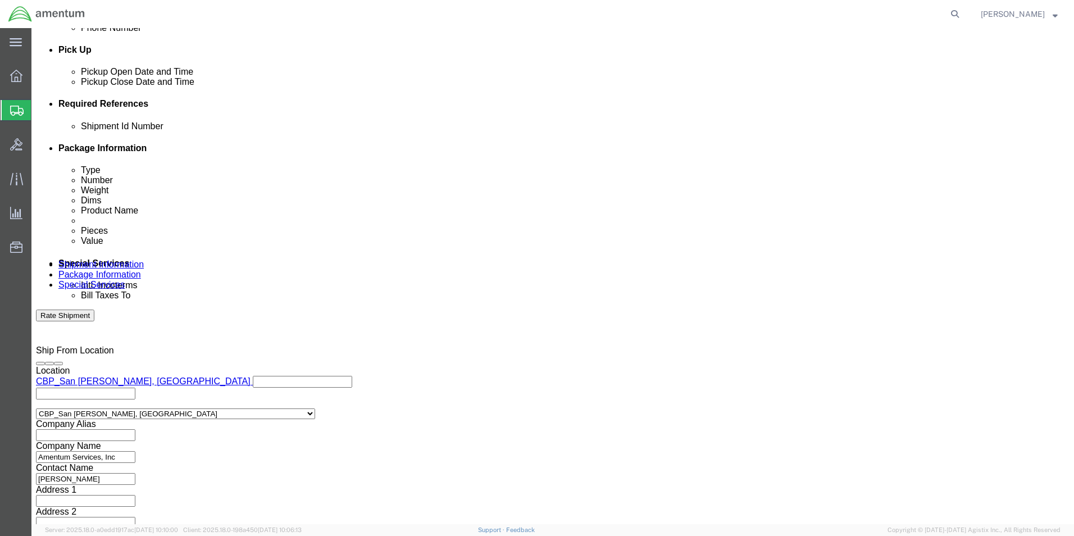
scroll to position [490, 0]
click icon
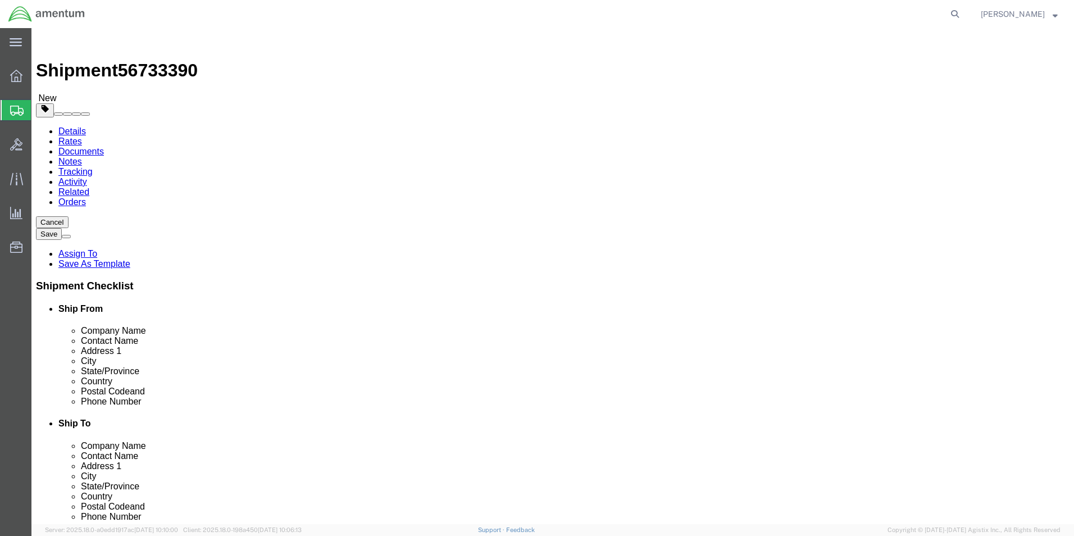
click input "text"
type input "12"
type input "10"
type input "8"
type input "2.5"
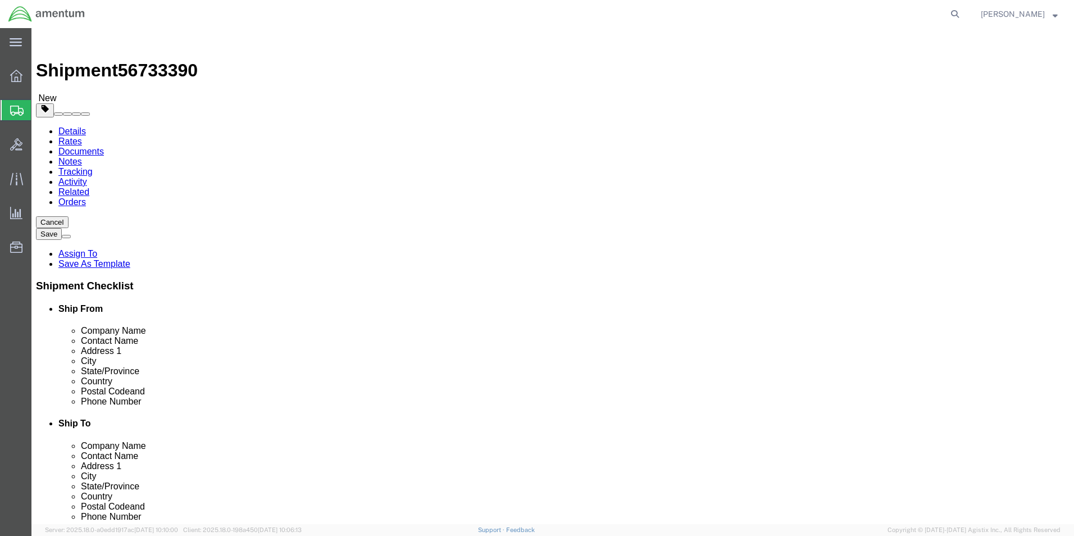
click link "Add Content"
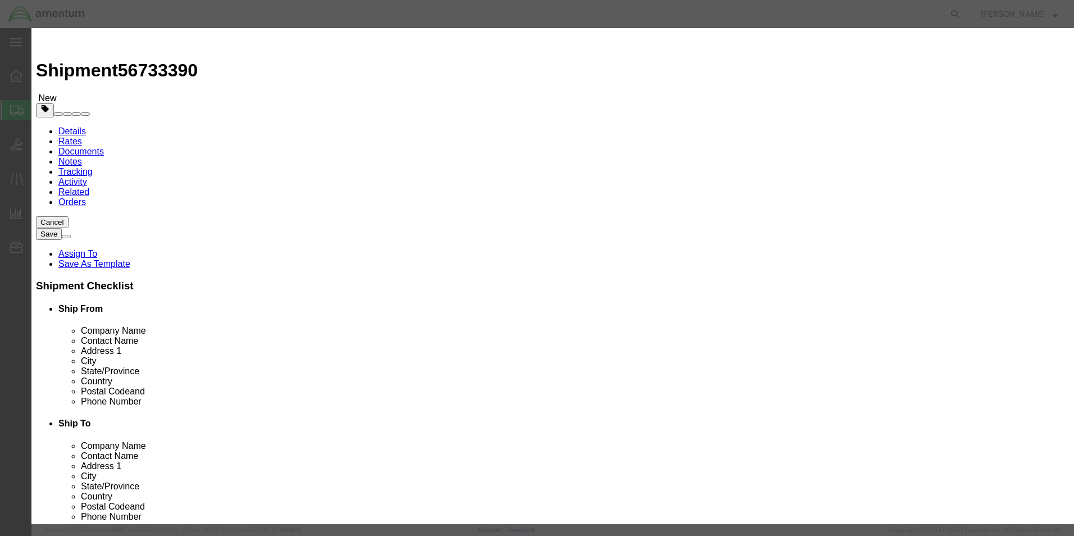
click input "text"
type input "MF20-571"
type input "1"
click input "MF20-571"
type input "MF20-517"
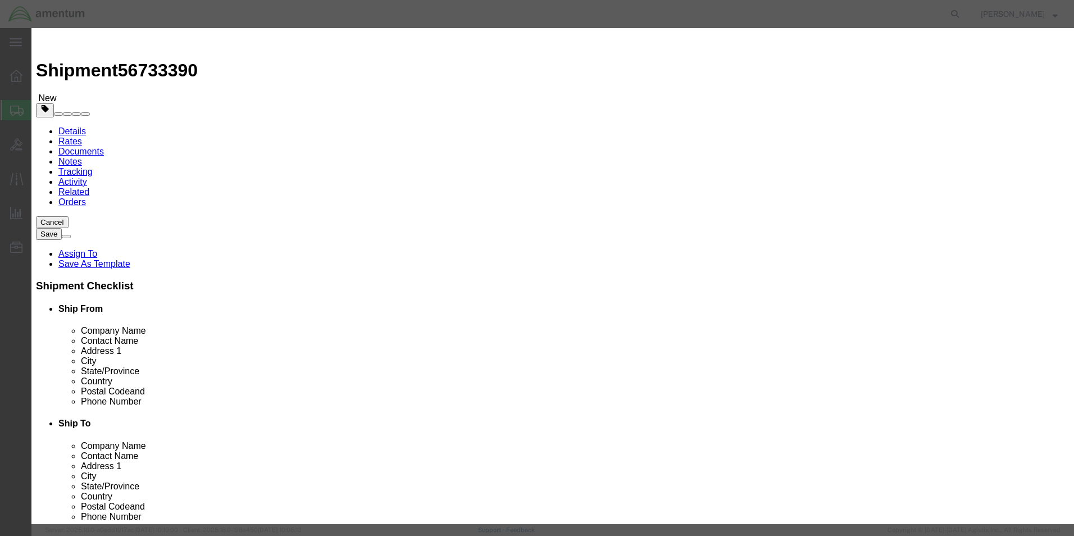
click td "Name: OXYGEN MASK"
select select "USD"
type input "1660DC0457757"
type input "OXYGEN MASK"
type input "MF20-517"
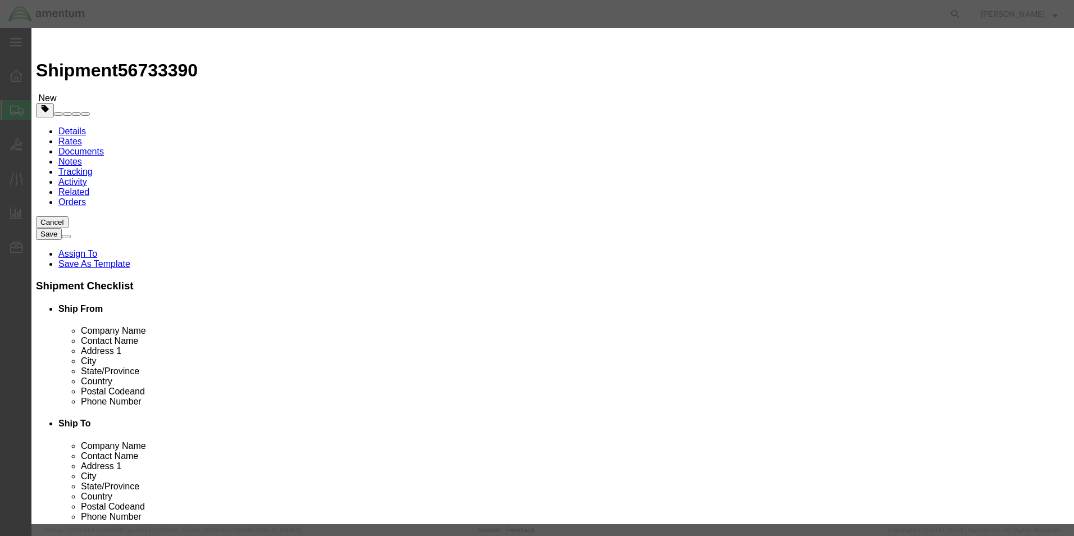
type input "OXYGEN MASK"
click input "text"
type input "1"
type input "10.00"
click button "Save & Close"
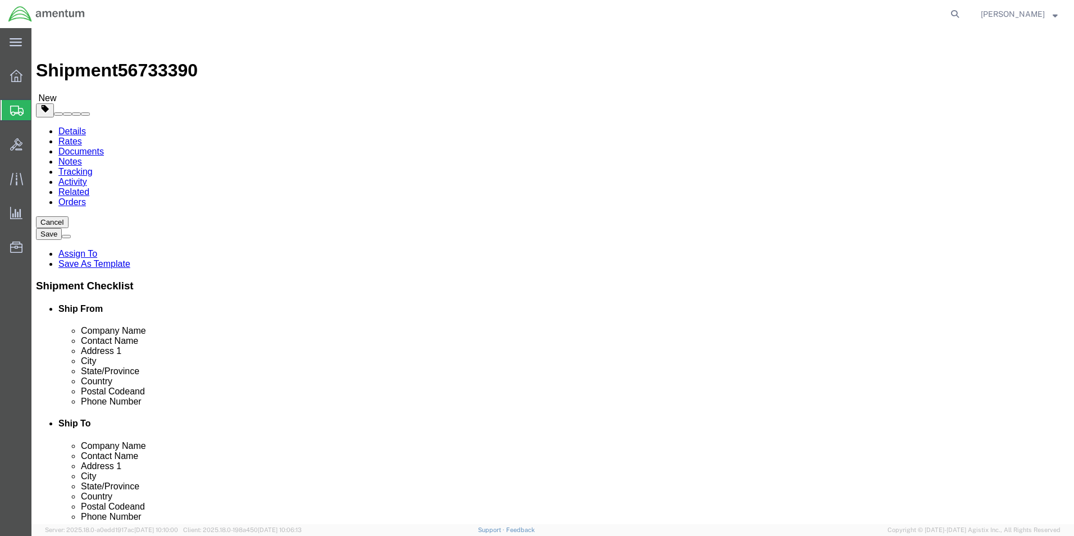
click button "Rate Shipment"
